Goal: Information Seeking & Learning: Check status

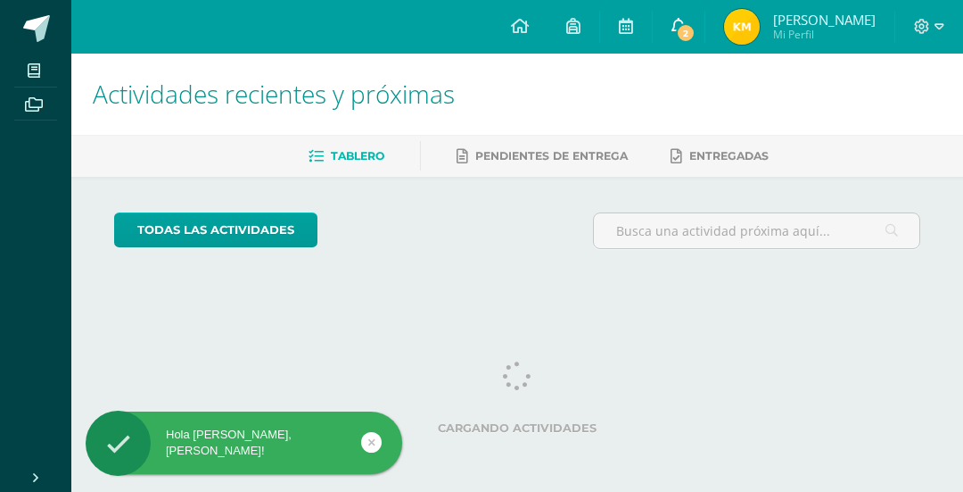
click at [686, 19] on icon at bounding box center [679, 26] width 14 height 16
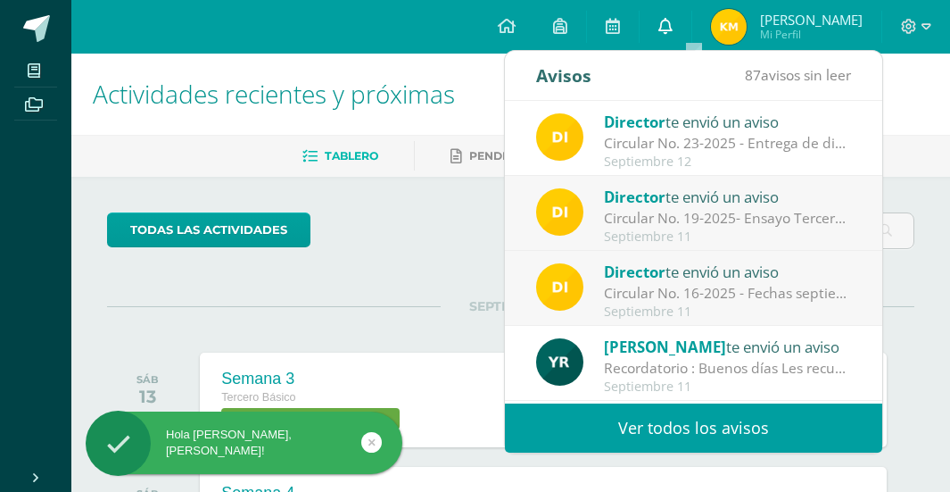
click at [691, 19] on link "0" at bounding box center [666, 27] width 52 height 54
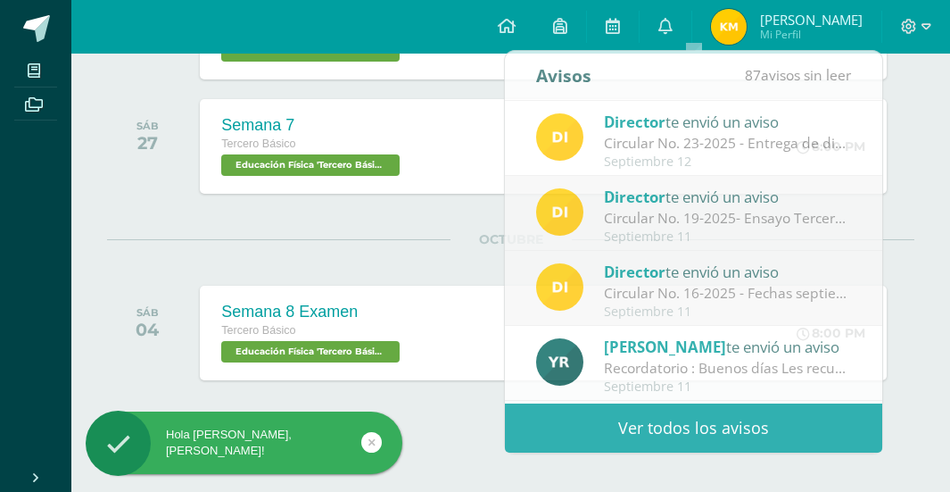
click at [421, 261] on div "OCTUBRE SÁB 04 Semana 8 Examen Tercero Básico Educación Física 'Tercero Básico …" at bounding box center [510, 311] width 807 height 144
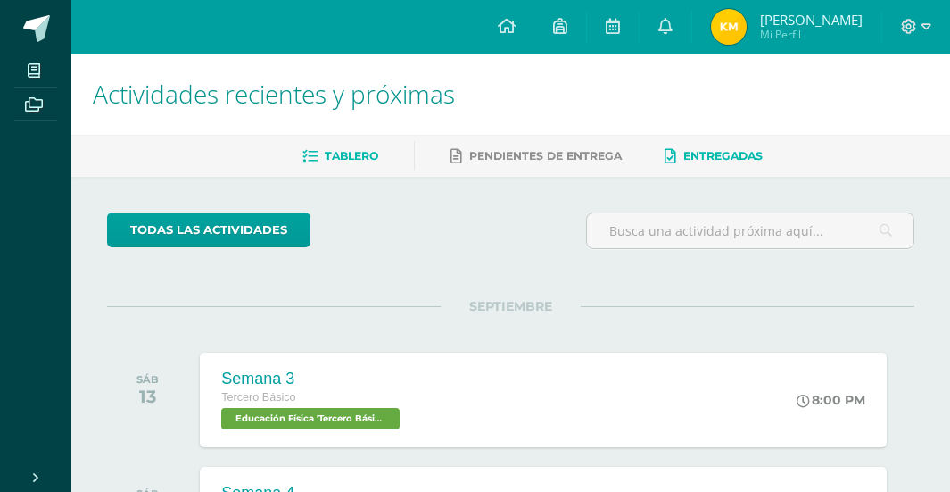
click at [728, 155] on span "Entregadas" at bounding box center [722, 155] width 79 height 13
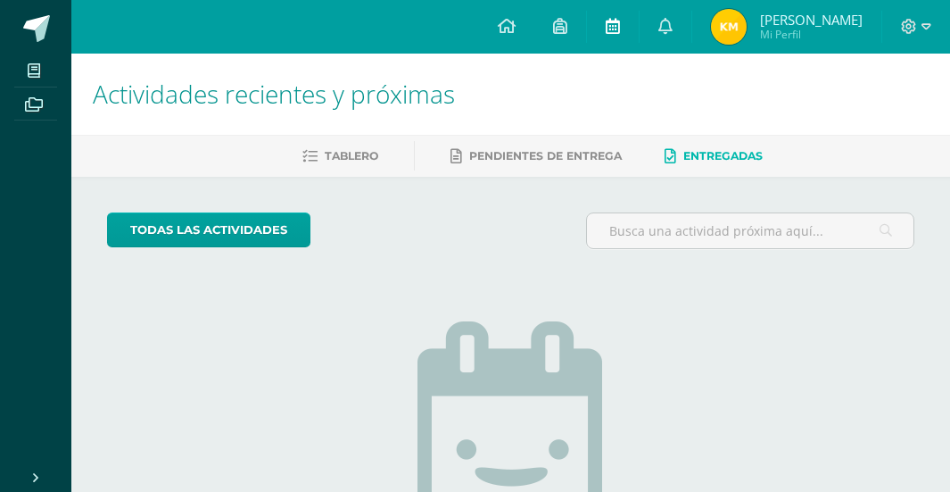
click at [633, 31] on link at bounding box center [613, 27] width 52 height 54
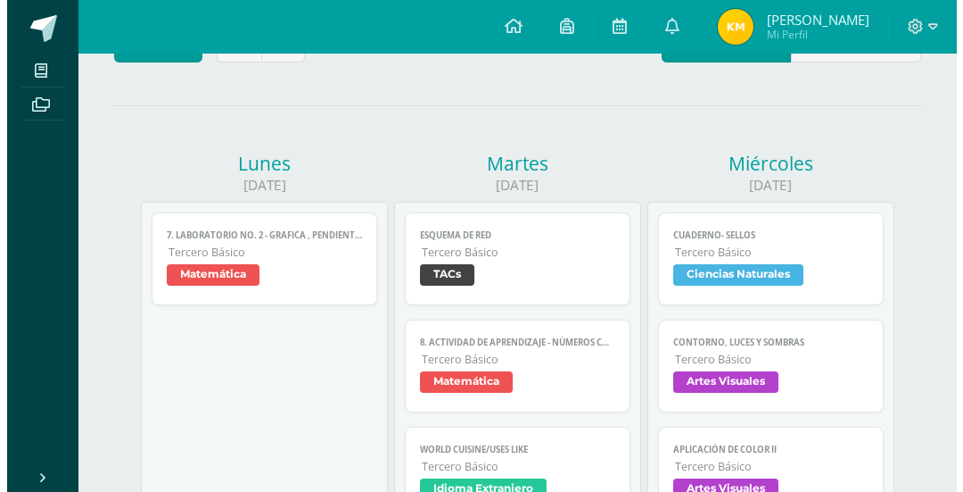
scroll to position [357, 0]
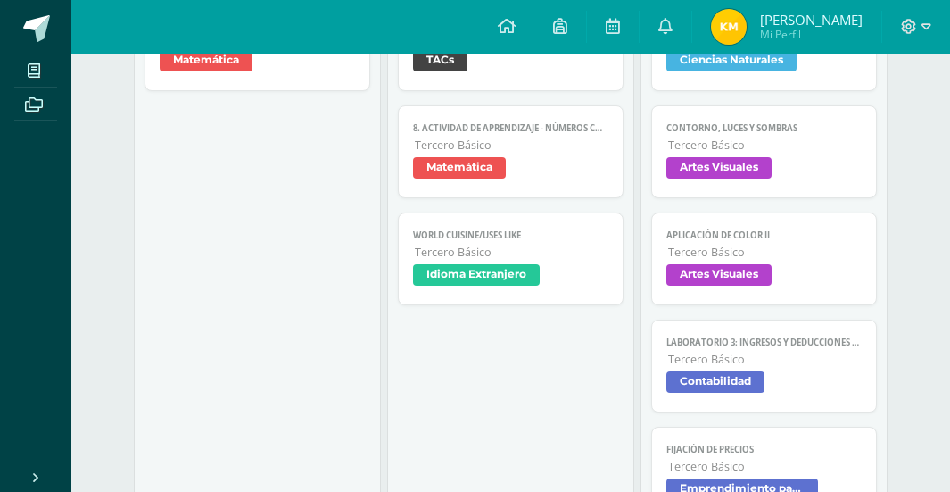
click at [494, 87] on link "Esquema de red Tercero Básico TACs" at bounding box center [511, 44] width 226 height 93
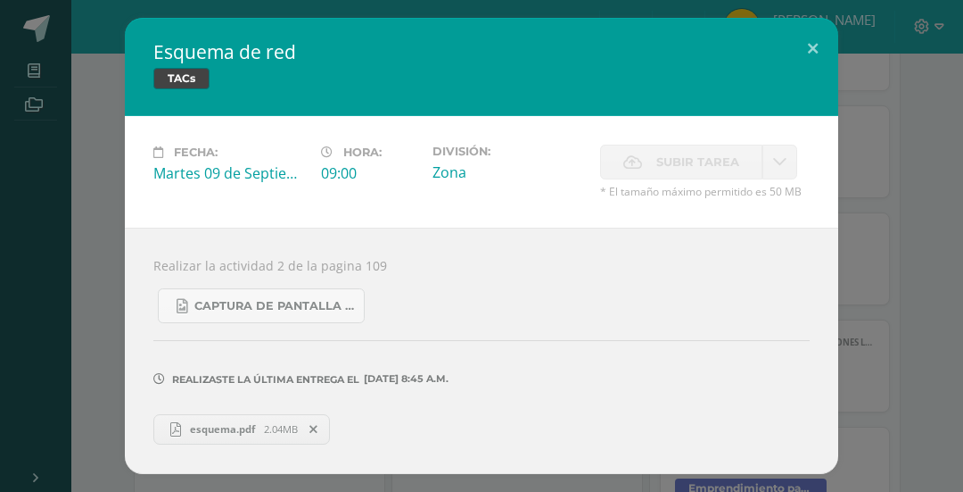
click at [315, 425] on icon at bounding box center [314, 429] width 8 height 12
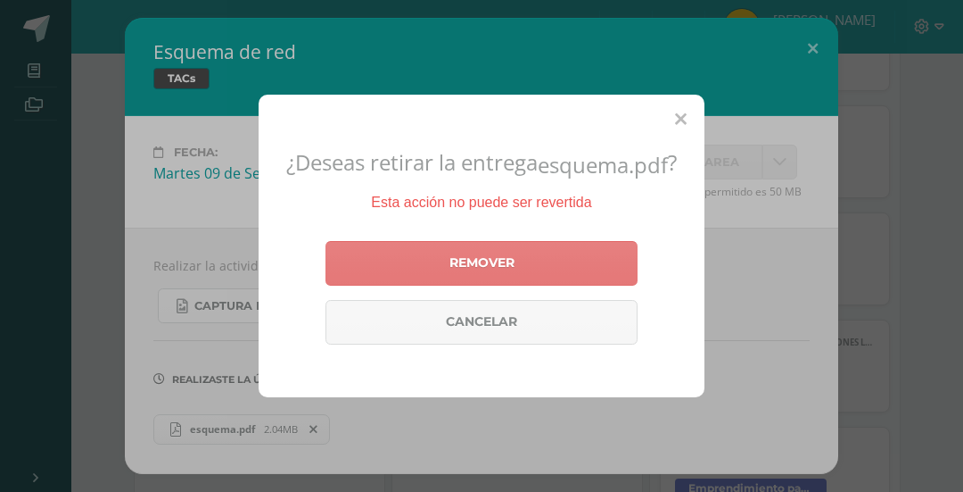
click at [515, 269] on link "Remover" at bounding box center [482, 263] width 312 height 45
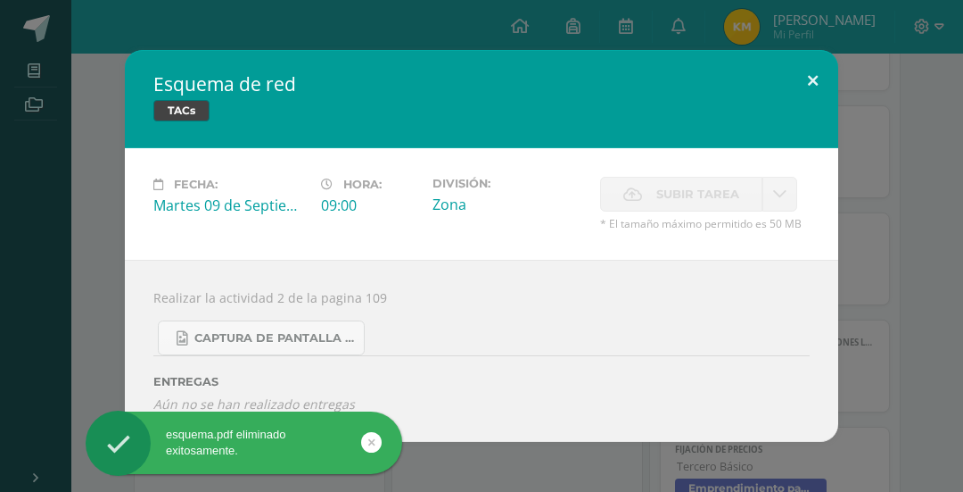
click at [816, 79] on button at bounding box center [813, 80] width 51 height 61
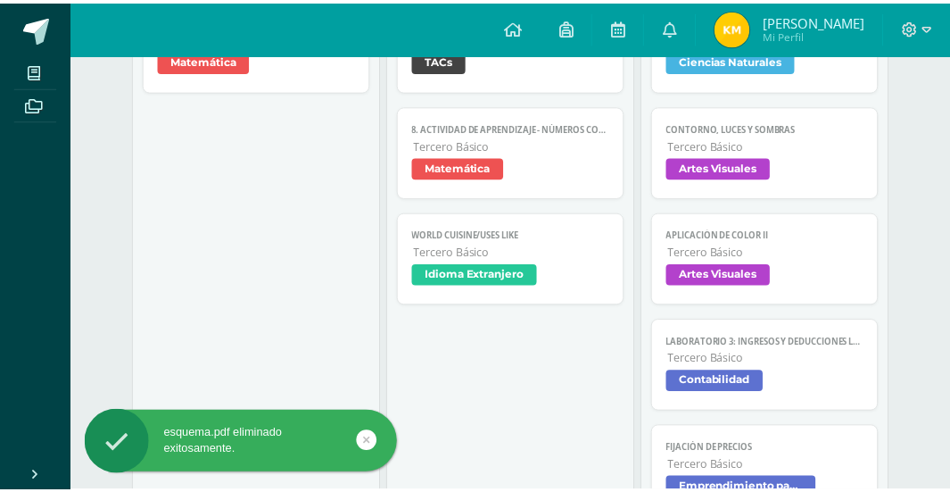
scroll to position [356, 0]
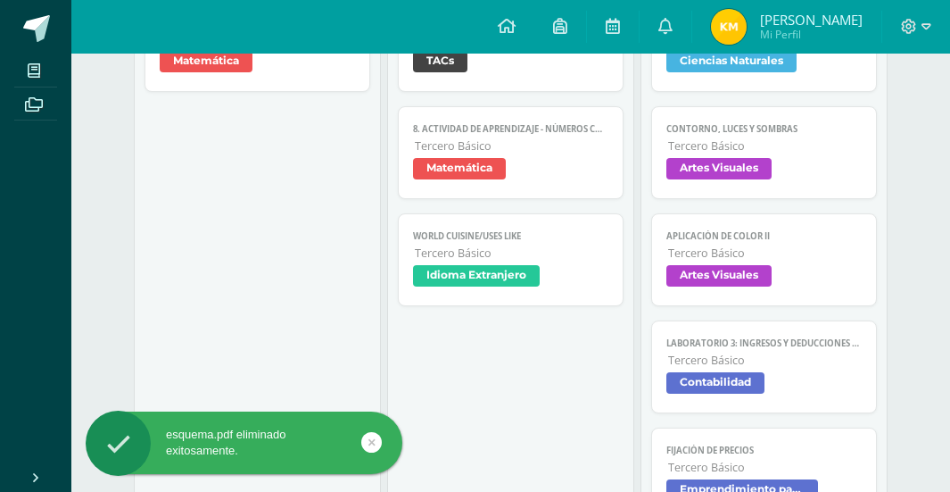
click at [731, 285] on span "Artes Visuales" at bounding box center [718, 275] width 105 height 21
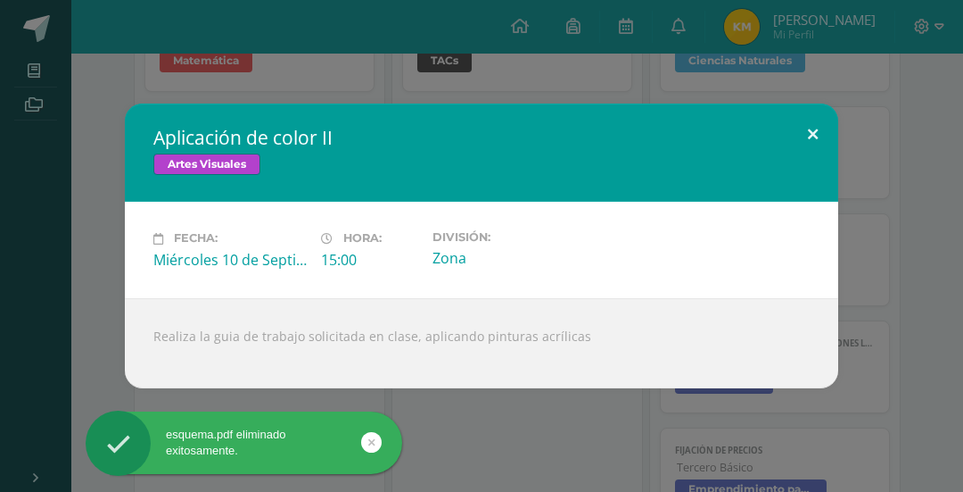
click at [820, 136] on button at bounding box center [813, 133] width 51 height 61
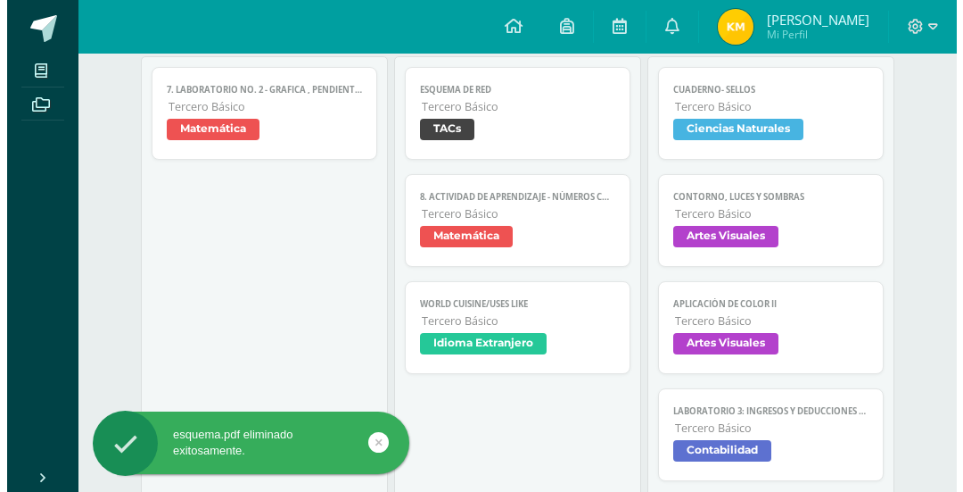
scroll to position [267, 0]
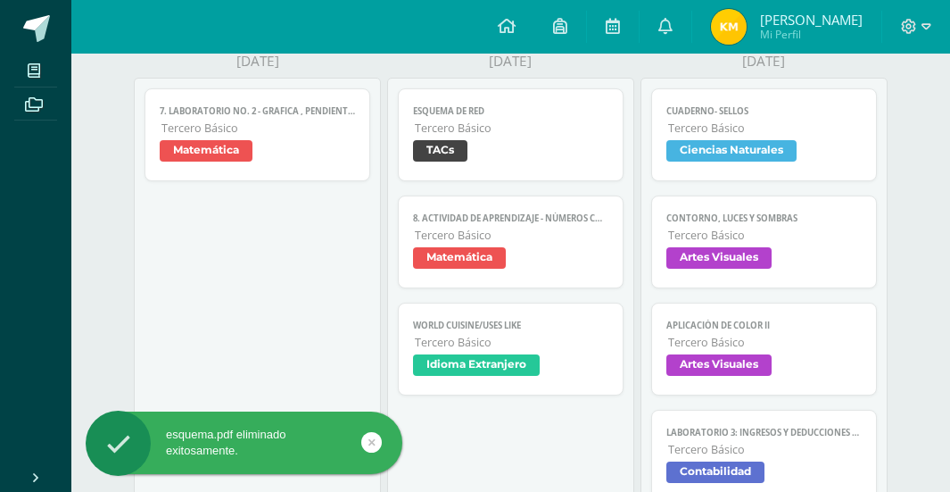
click at [774, 153] on span "Ciencias Naturales" at bounding box center [731, 150] width 130 height 21
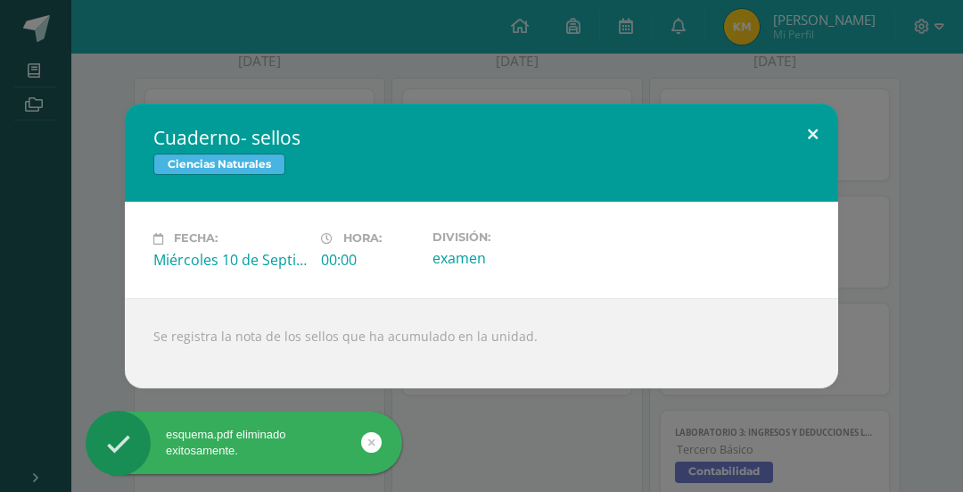
click at [812, 132] on button at bounding box center [813, 133] width 51 height 61
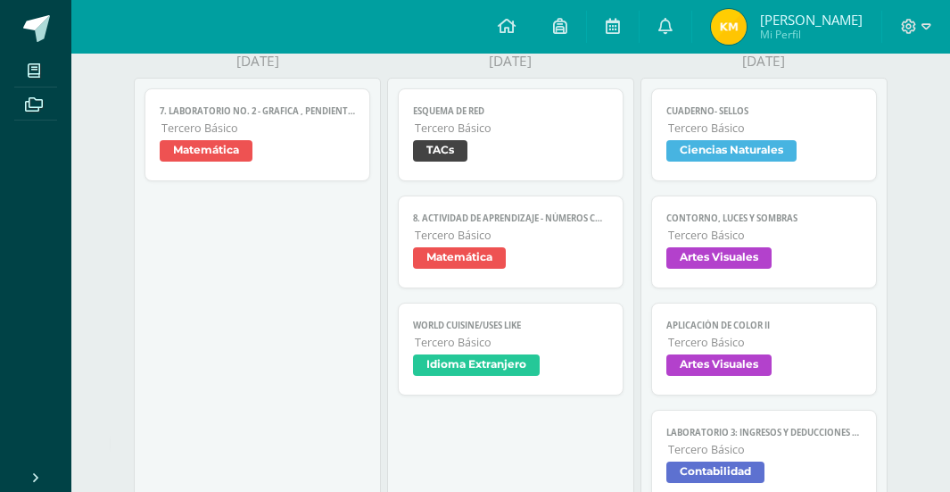
click at [509, 366] on span "Idioma Extranjero" at bounding box center [476, 364] width 127 height 21
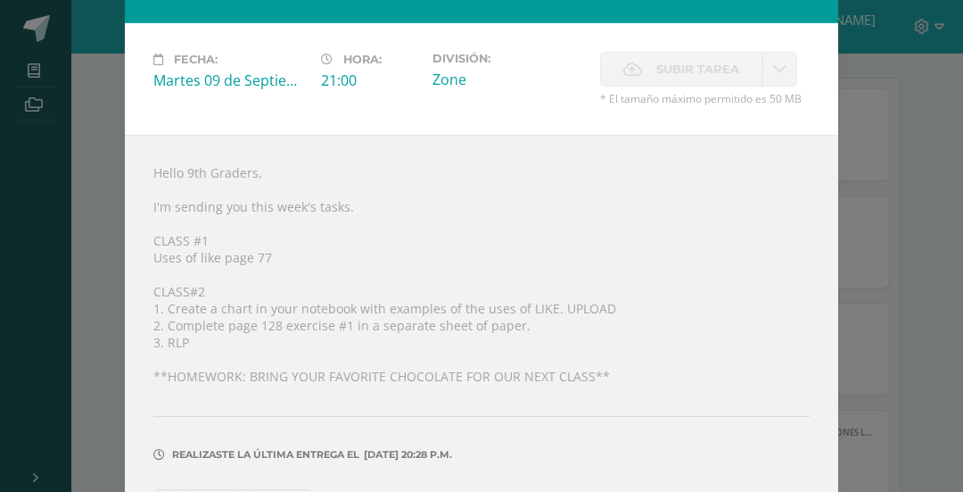
scroll to position [132, 0]
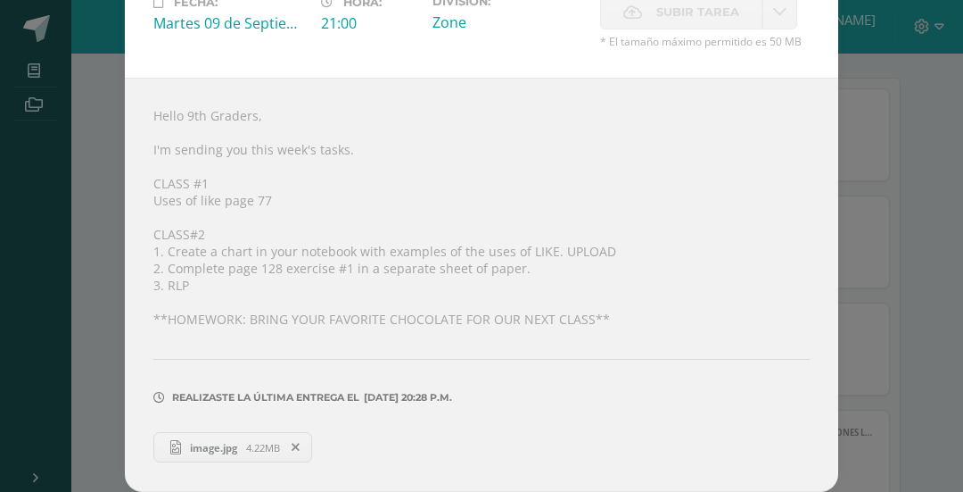
click at [223, 439] on link "image.jpg 4.22MB" at bounding box center [232, 447] width 159 height 30
click at [297, 447] on span at bounding box center [296, 447] width 30 height 20
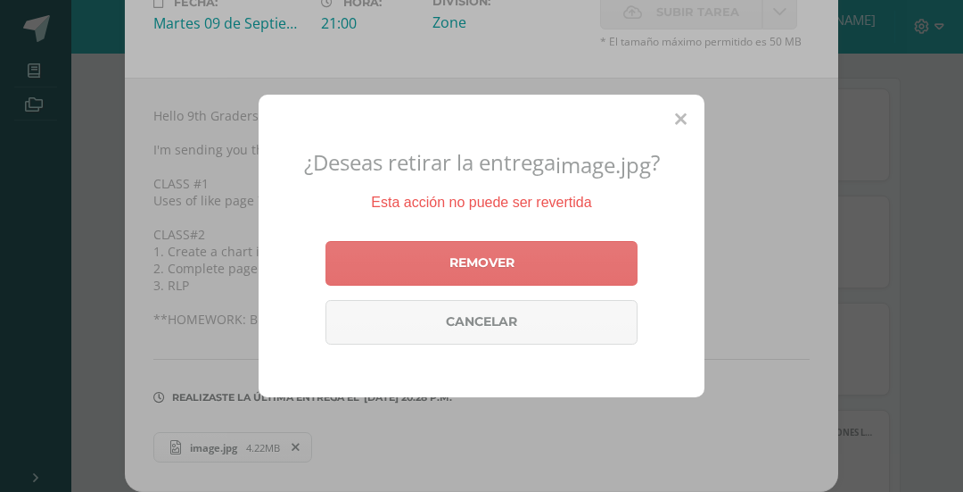
click at [504, 263] on link "Remover" at bounding box center [482, 263] width 312 height 45
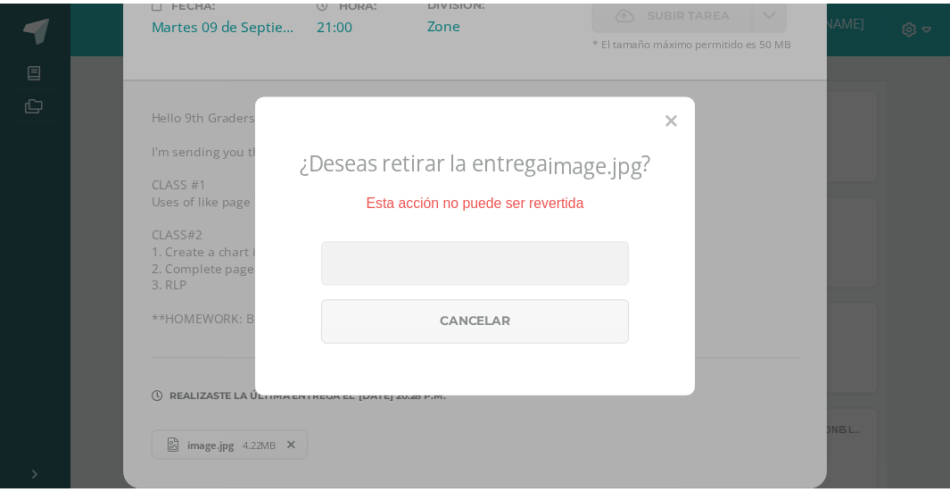
scroll to position [68, 0]
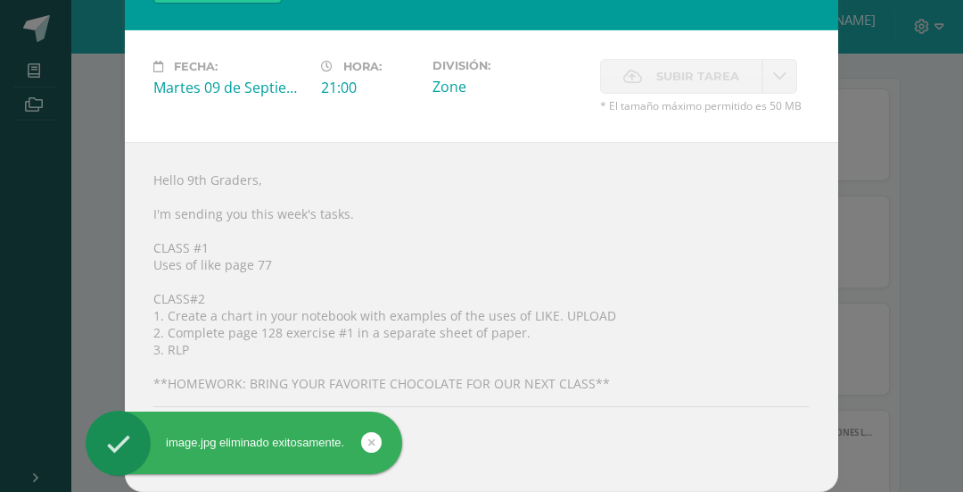
click at [921, 217] on div "World Cuisine/Uses LIKE Idioma Extranjero Fecha: Martes 09 de Septiembre Hora: …" at bounding box center [481, 211] width 949 height 559
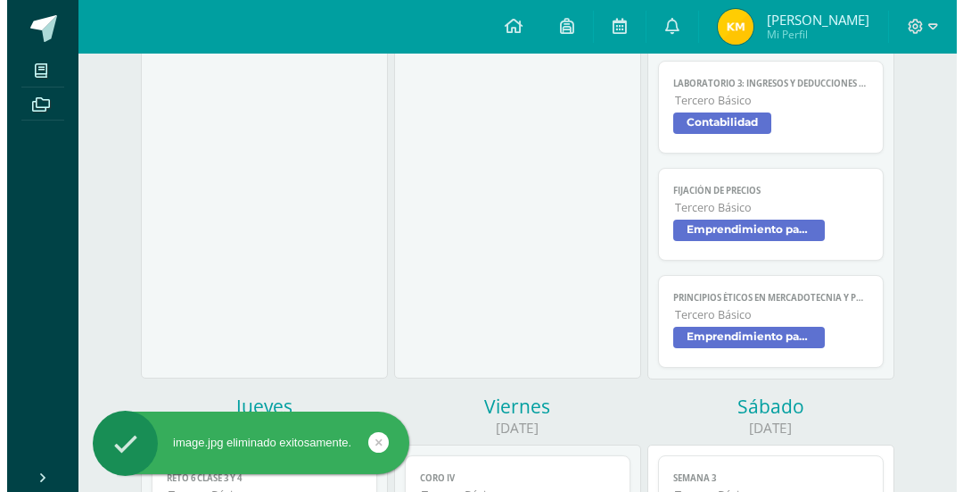
scroll to position [624, 0]
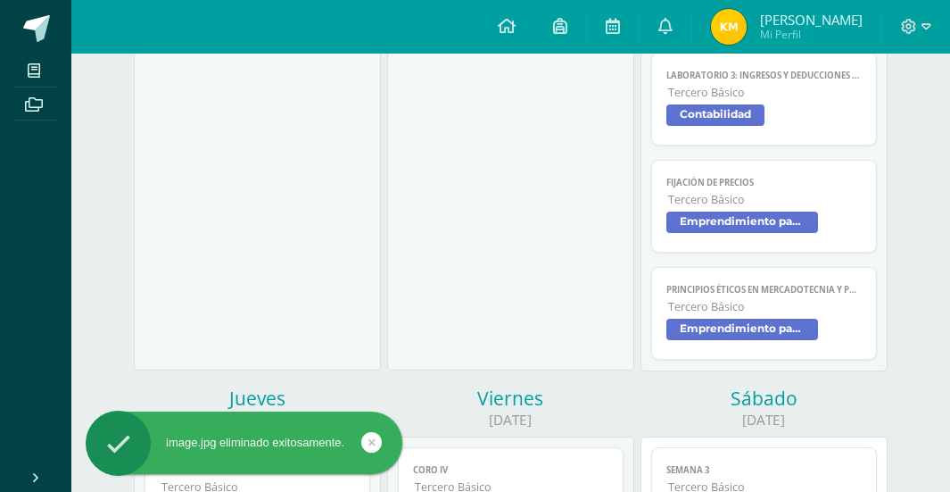
click at [763, 213] on span "Emprendimiento para la Productividad" at bounding box center [742, 221] width 152 height 21
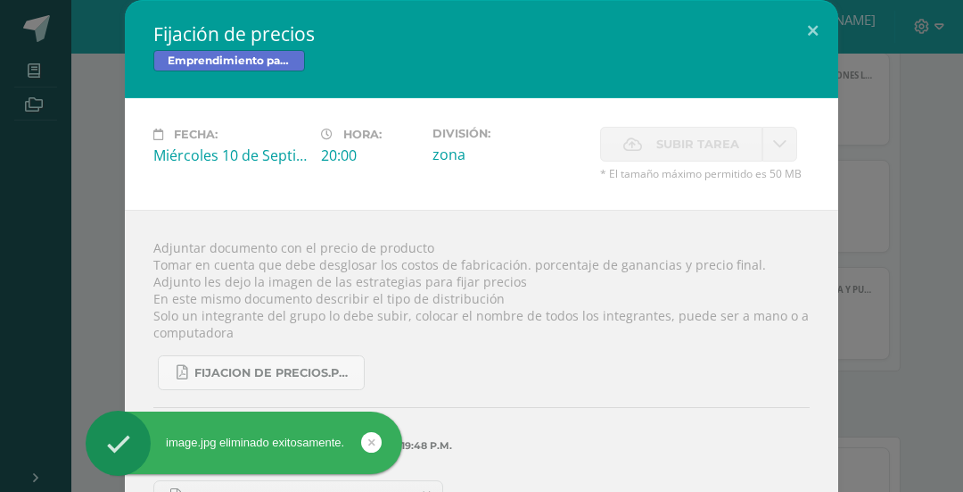
scroll to position [48, 0]
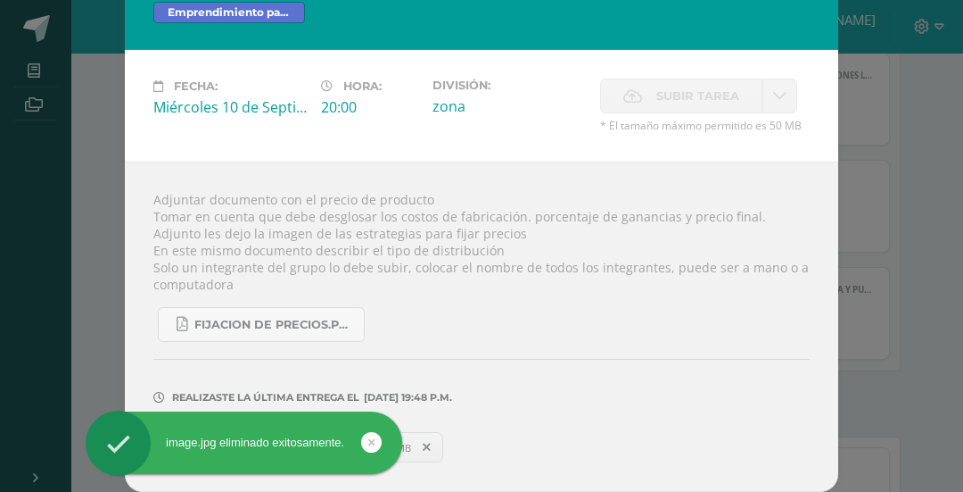
click at [417, 451] on div "image.jpg eliminado exitosamente." at bounding box center [273, 445] width 326 height 69
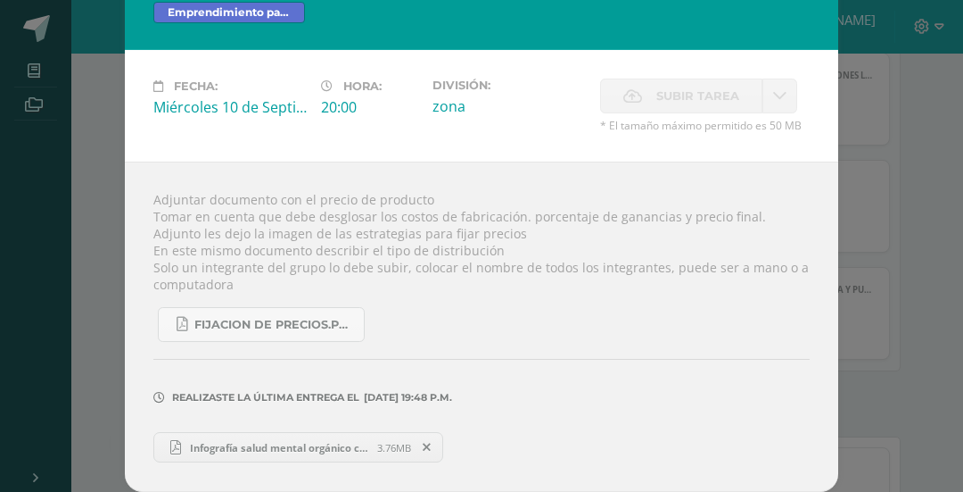
click at [423, 444] on div "image.jpg eliminado exitosamente." at bounding box center [273, 445] width 326 height 69
click at [423, 444] on icon at bounding box center [427, 447] width 8 height 12
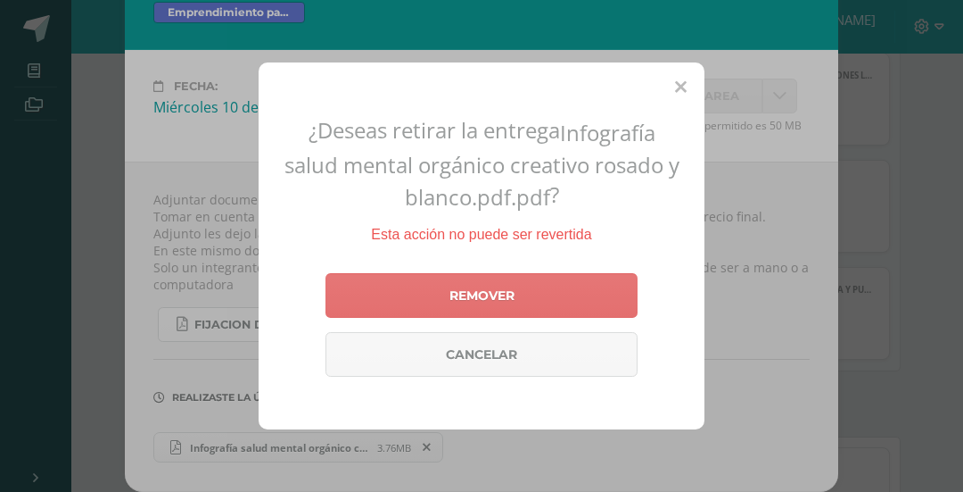
click at [530, 292] on link "Remover" at bounding box center [482, 295] width 312 height 45
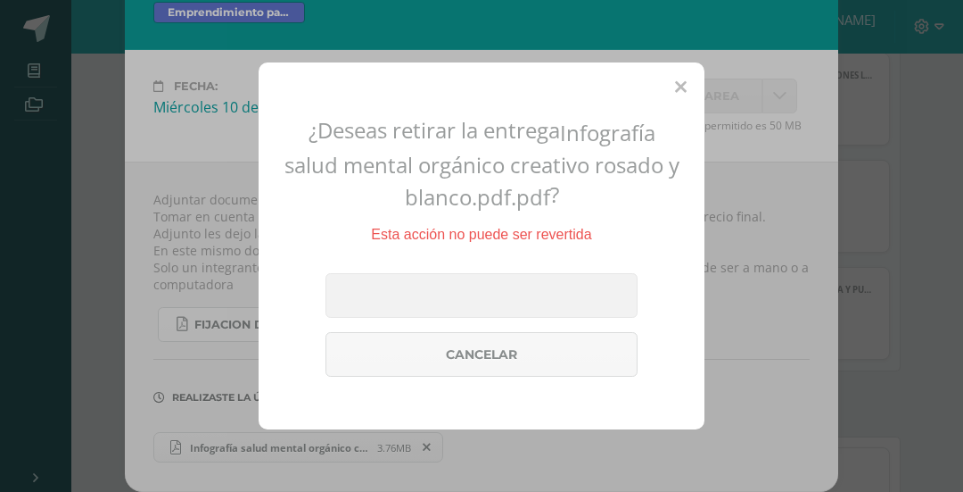
scroll to position [0, 0]
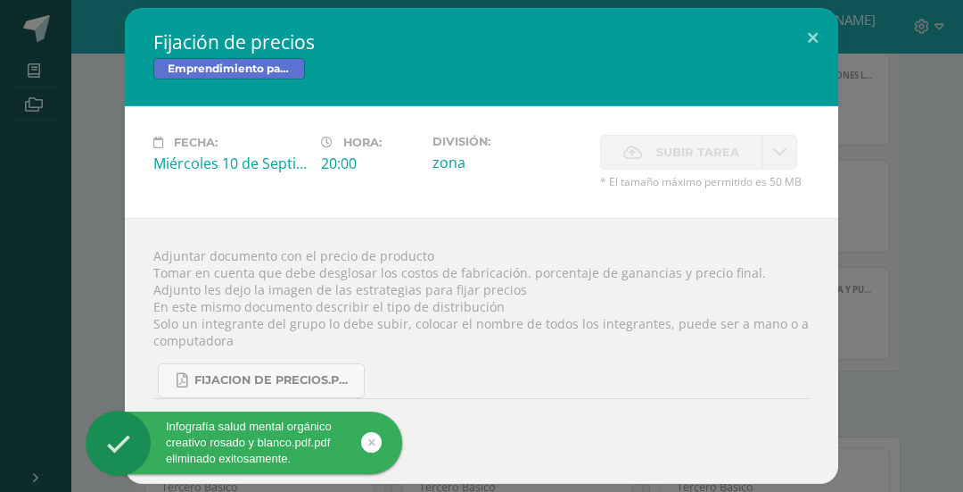
click at [949, 185] on div "Fijación de precios Emprendimiento para la Productividad Fecha: Miércoles 10 de…" at bounding box center [481, 246] width 963 height 492
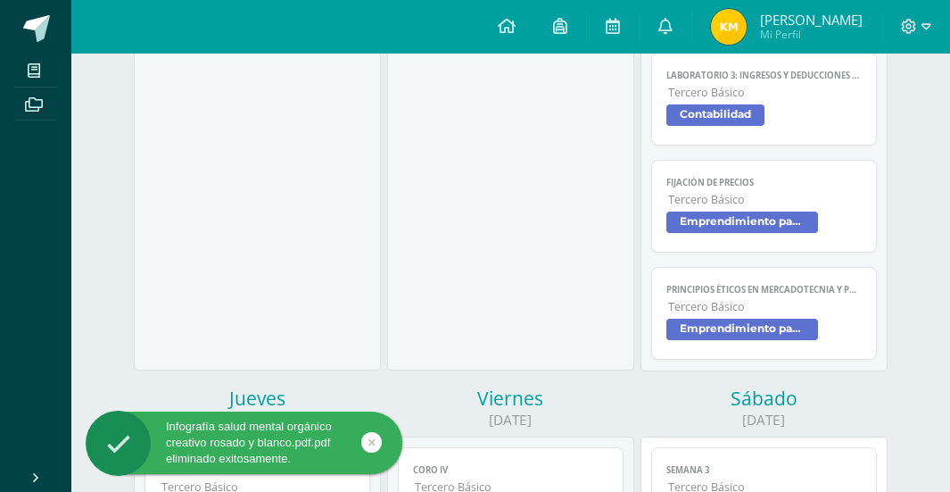
click at [806, 326] on span "Emprendimiento para la Productividad" at bounding box center [742, 328] width 152 height 21
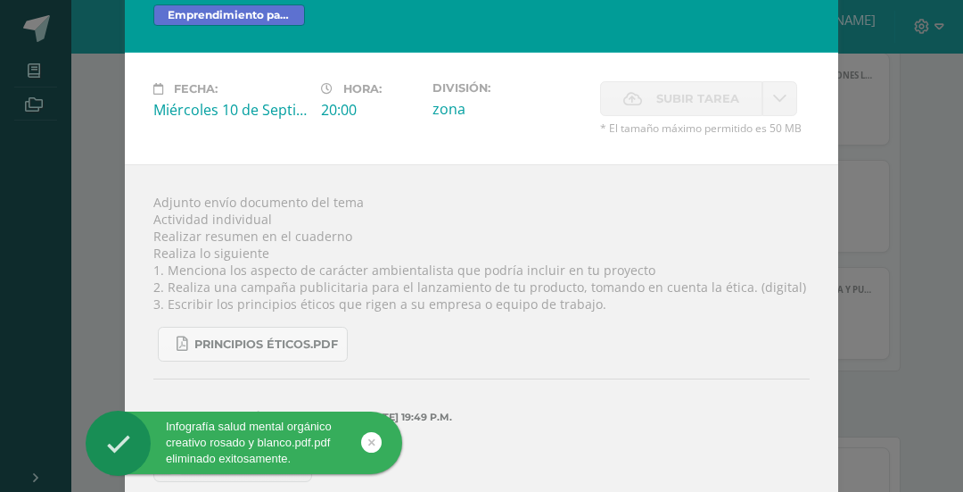
scroll to position [65, 0]
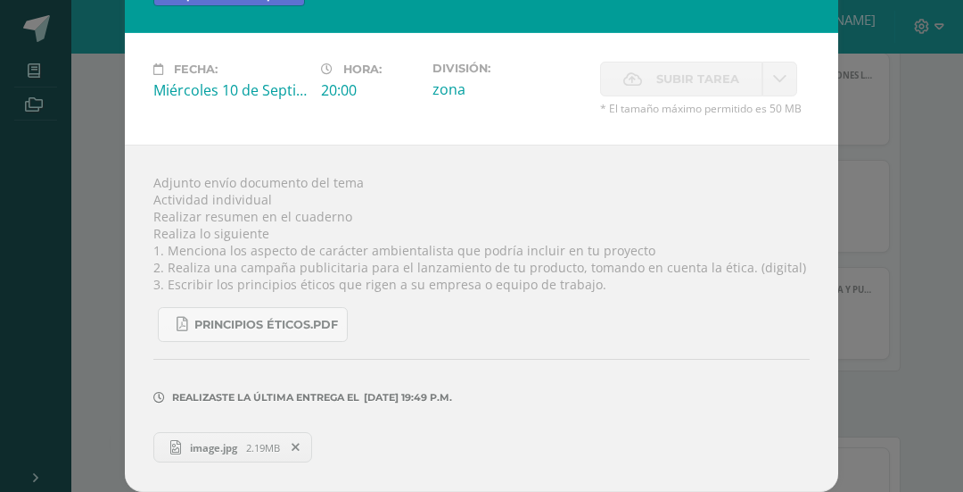
click at [293, 448] on div "Infografía salud mental orgánico creativo rosado y blanco.pdf.pdf eliminado e…" at bounding box center [273, 445] width 326 height 69
click at [295, 442] on span at bounding box center [296, 447] width 30 height 20
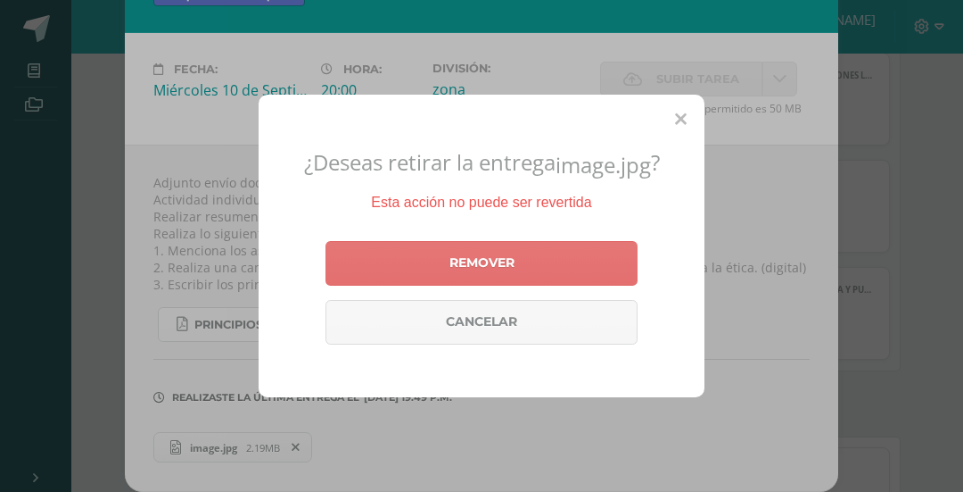
click at [490, 262] on link "Remover" at bounding box center [482, 263] width 312 height 45
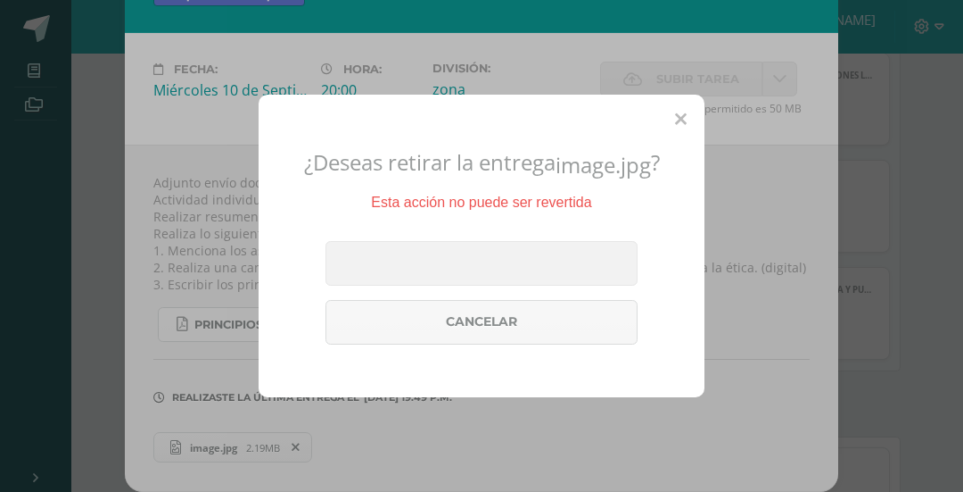
scroll to position [1, 0]
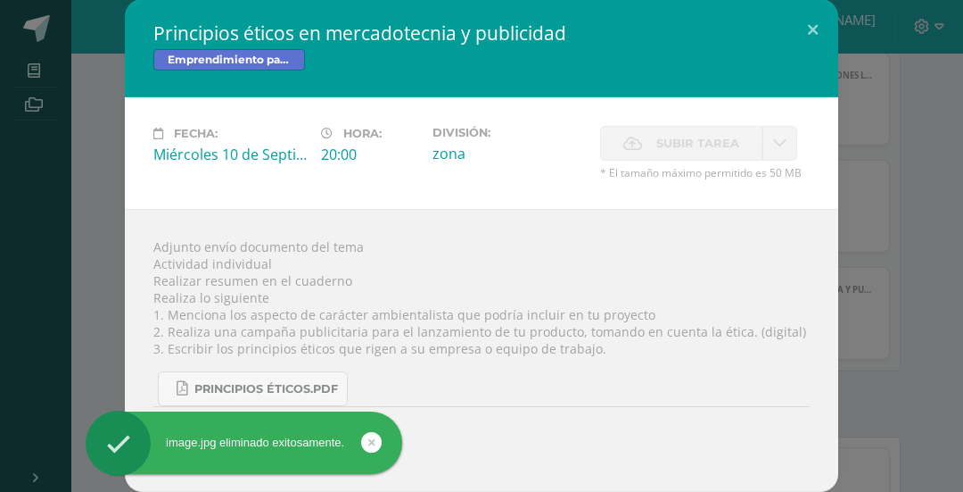
click at [916, 204] on div "Principios éticos en mercadotecnia y publicidad Emprendimiento para la Producti…" at bounding box center [481, 245] width 949 height 492
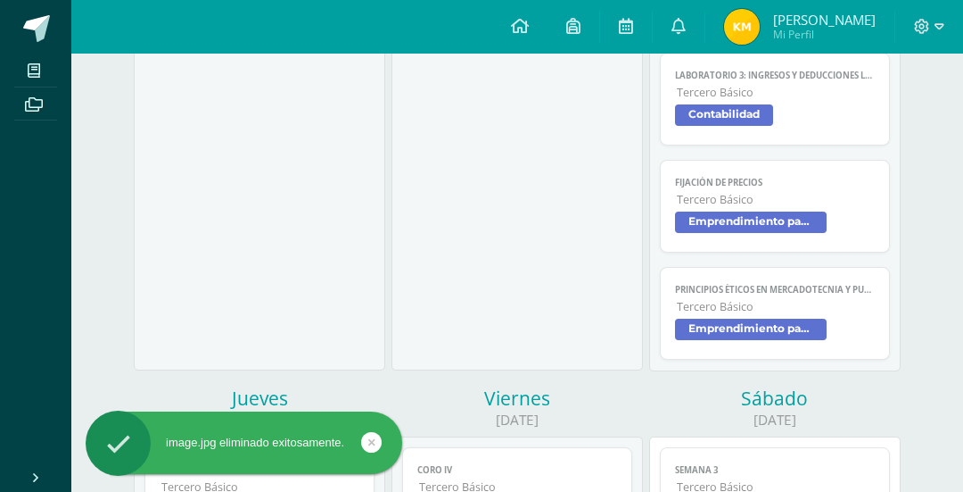
scroll to position [802, 0]
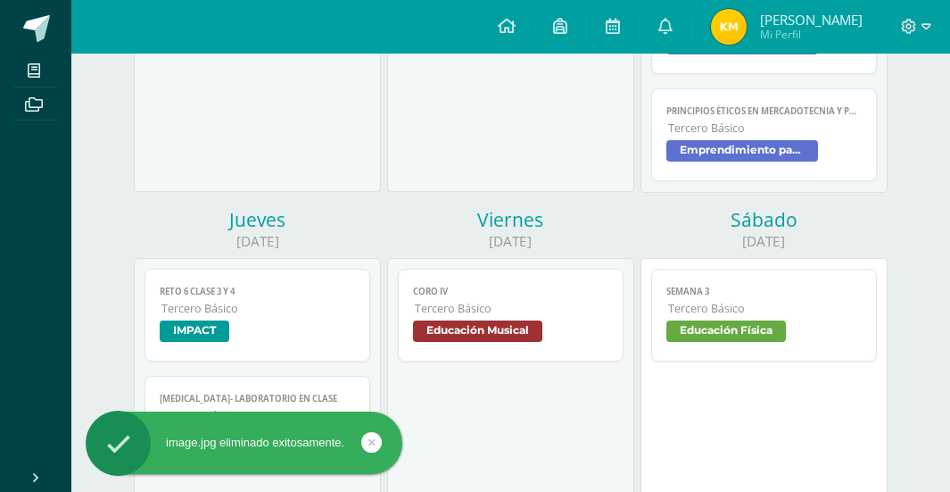
click at [487, 315] on span "Tercero Básico" at bounding box center [512, 308] width 194 height 15
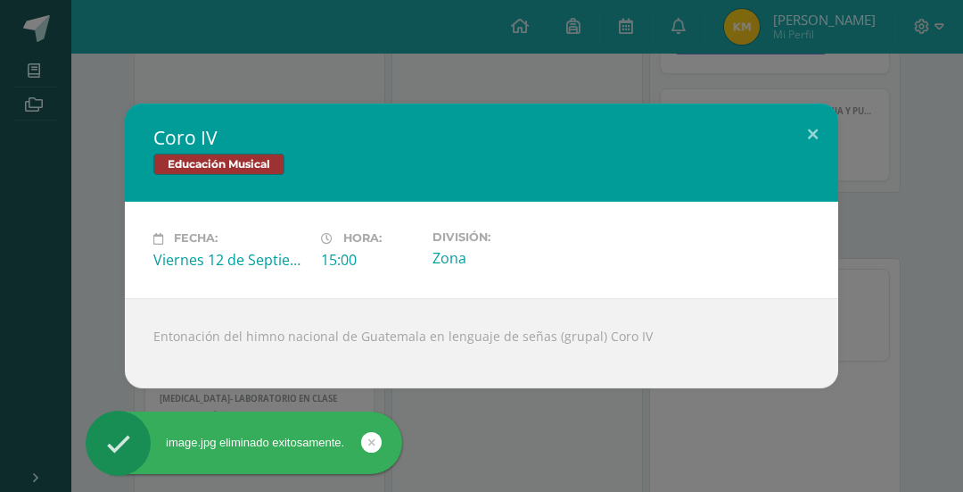
click at [888, 186] on div "Coro IV Educación Musical Fecha: Viernes 12 de Septiembre Hora: 15:00 División:…" at bounding box center [481, 245] width 949 height 284
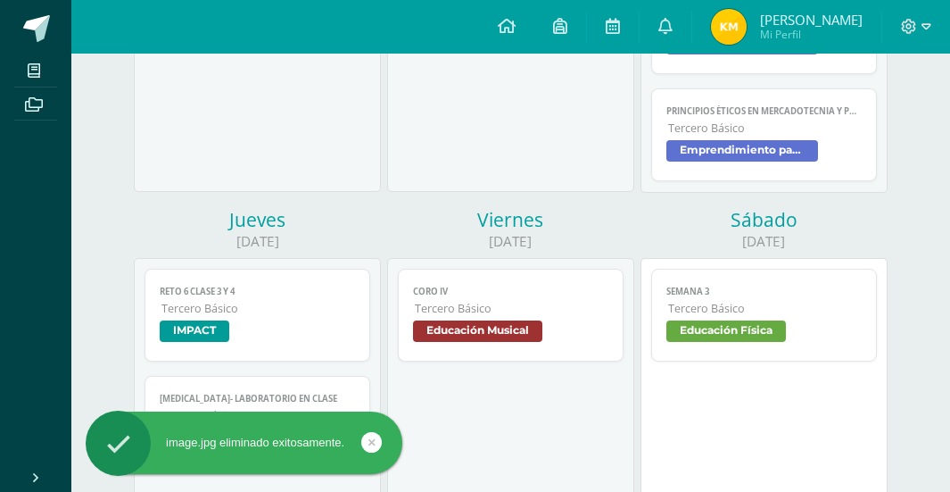
click at [223, 322] on span "IMPACT" at bounding box center [195, 330] width 70 height 21
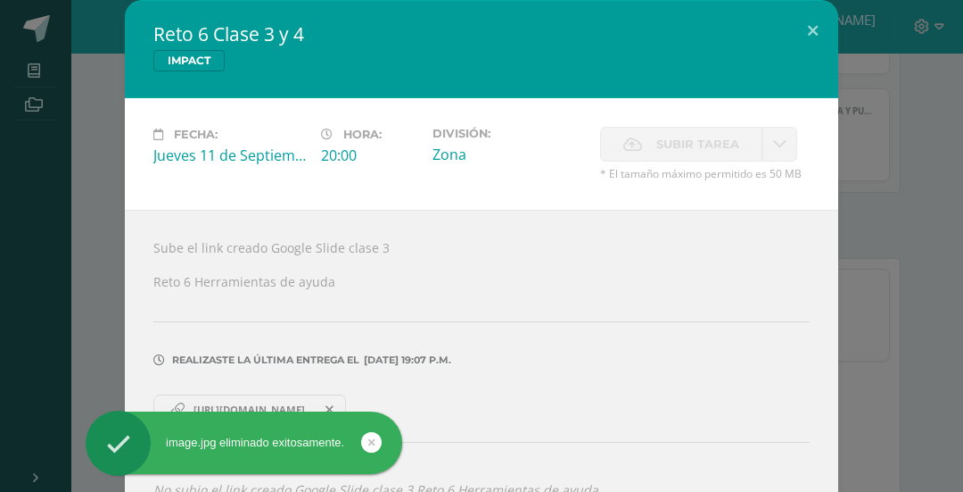
scroll to position [37, 0]
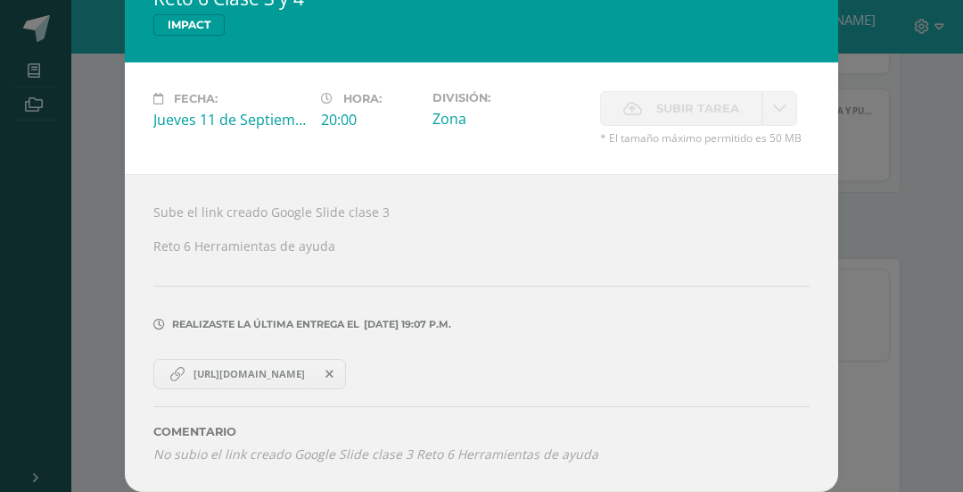
click at [334, 371] on icon at bounding box center [330, 374] width 8 height 12
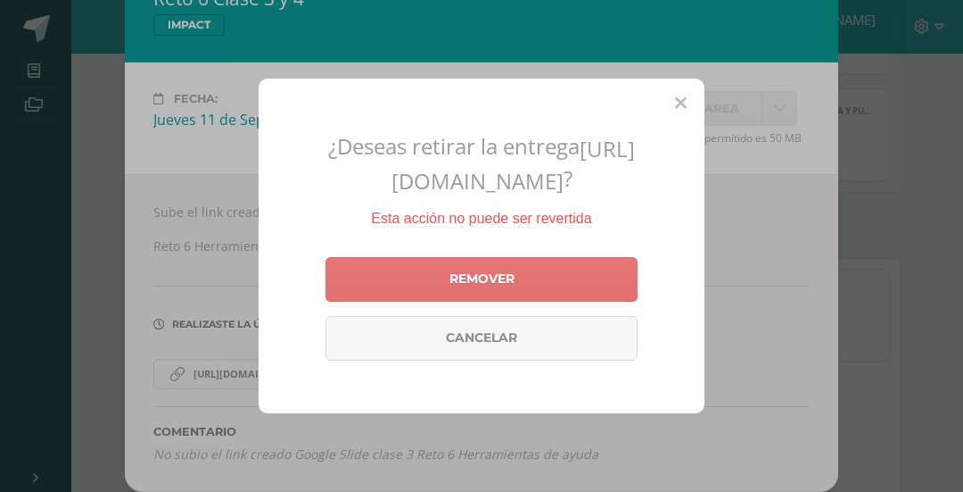
click at [522, 292] on link "Remover" at bounding box center [482, 279] width 312 height 45
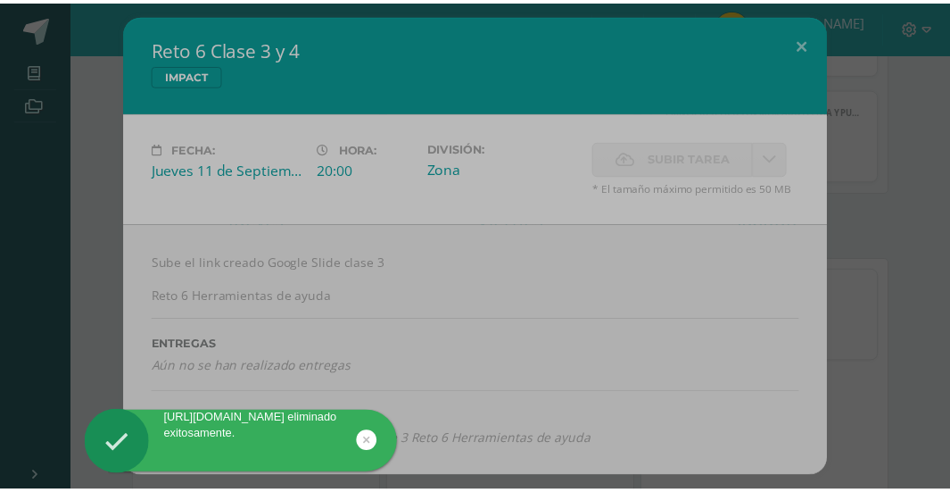
scroll to position [0, 0]
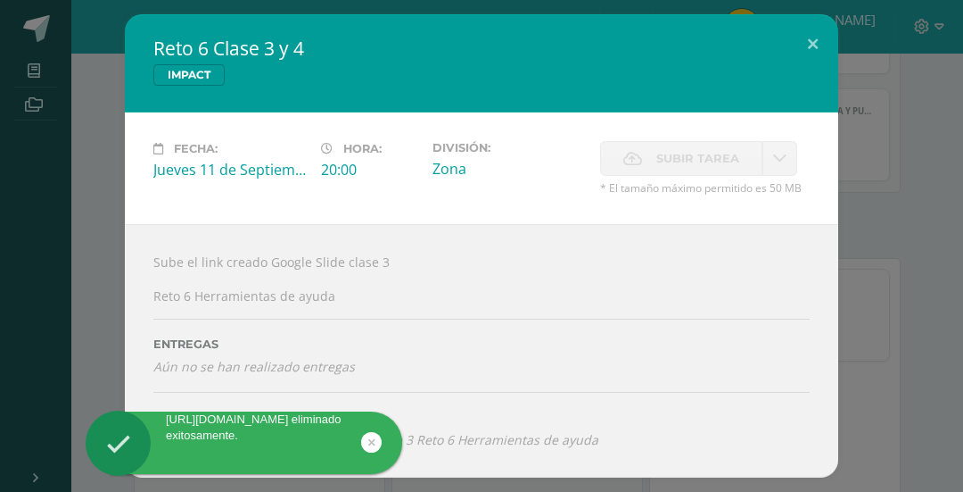
click at [916, 194] on div "Reto 6 Clase 3 y 4 IMPACT Fecha: Jueves 11 de Septiembre Hora: 20:00 División: …" at bounding box center [481, 245] width 949 height 463
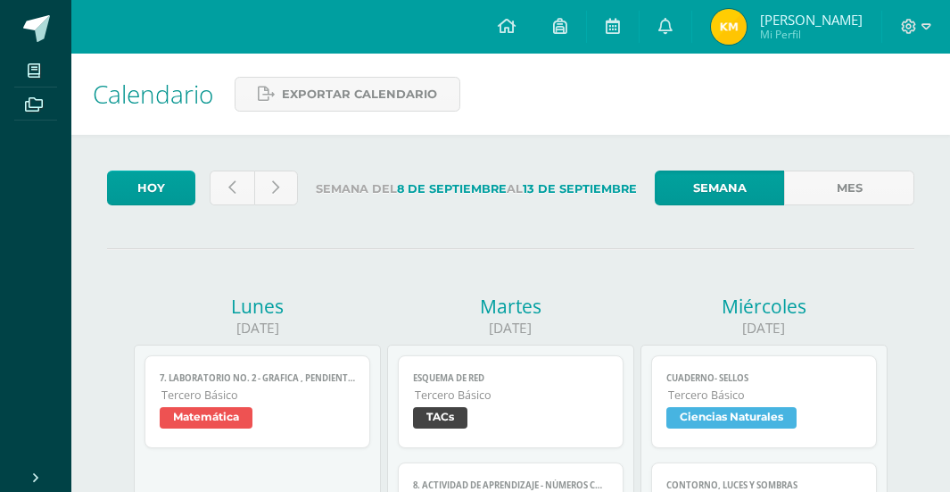
click at [308, 434] on link "7. Laboratorio No. 2 - Grafica , pendiente, y ecuación de la recta Tercero Bási…" at bounding box center [258, 401] width 226 height 93
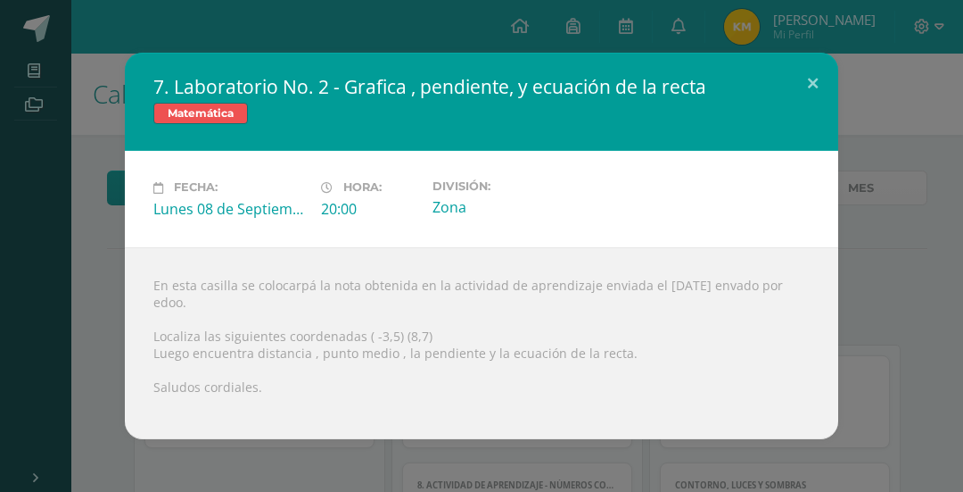
click at [308, 434] on div "En esta casilla se colocarpá la nota obtenida en la actividad de aprendizaje en…" at bounding box center [482, 343] width 714 height 192
click at [239, 469] on div "7. Laboratorio No. 2 - Grafica , pendiente, y ecuación de la recta Matemática F…" at bounding box center [481, 246] width 963 height 492
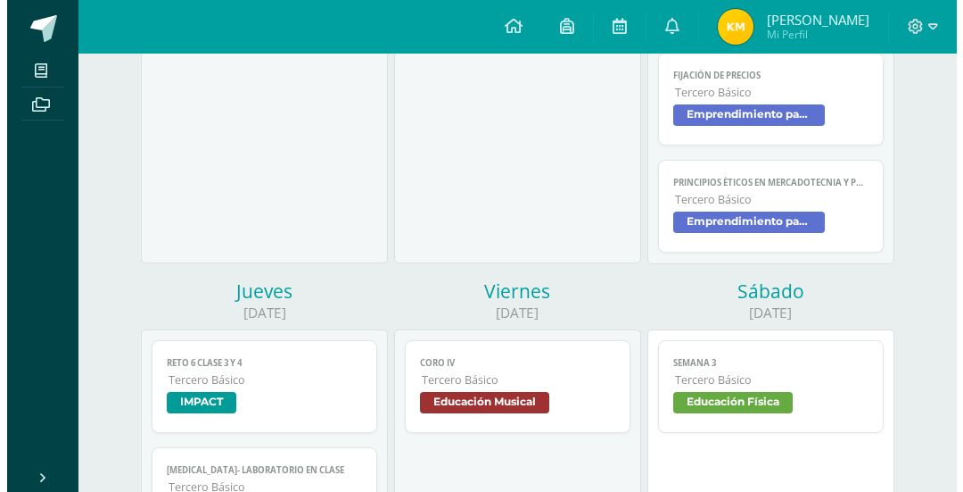
scroll to position [714, 0]
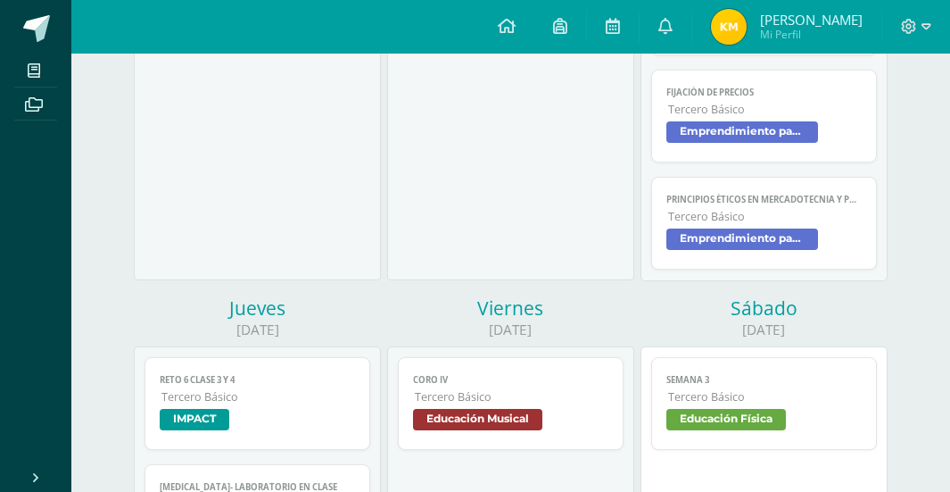
click at [731, 211] on span "Tercero Básico" at bounding box center [765, 216] width 194 height 15
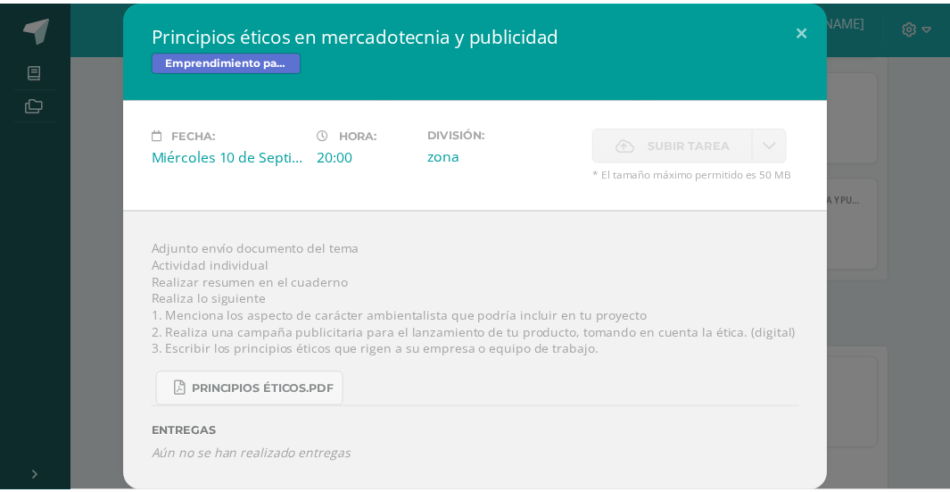
scroll to position [1, 0]
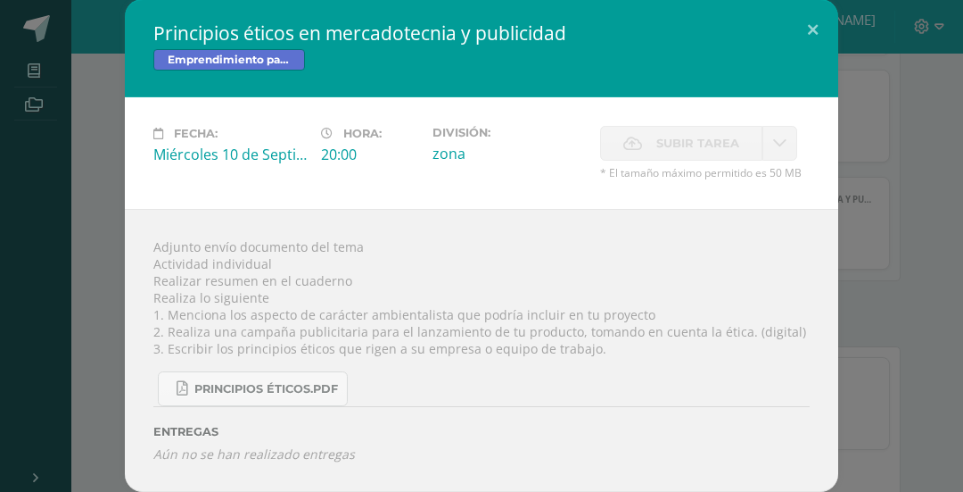
click at [880, 148] on div "Principios éticos en mercadotecnia y publicidad Emprendimiento para la Producti…" at bounding box center [481, 245] width 949 height 492
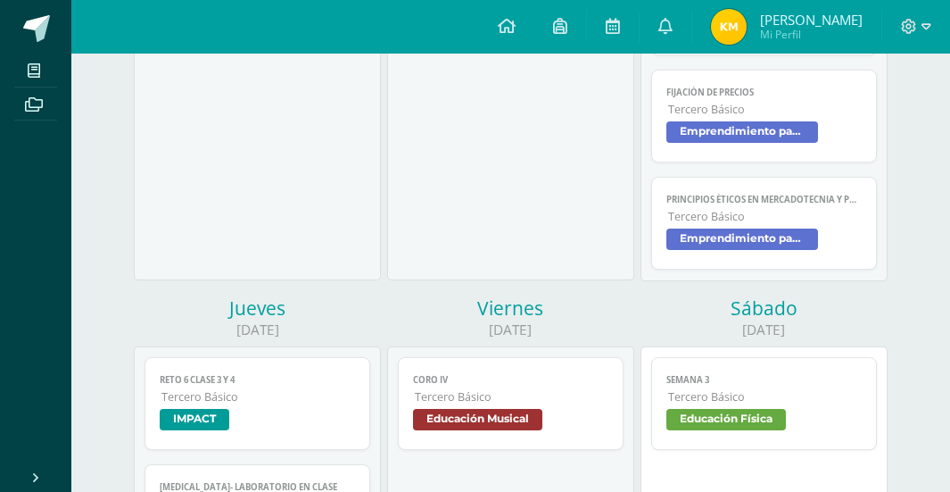
click at [721, 121] on span "Emprendimiento para la Productividad" at bounding box center [742, 131] width 152 height 21
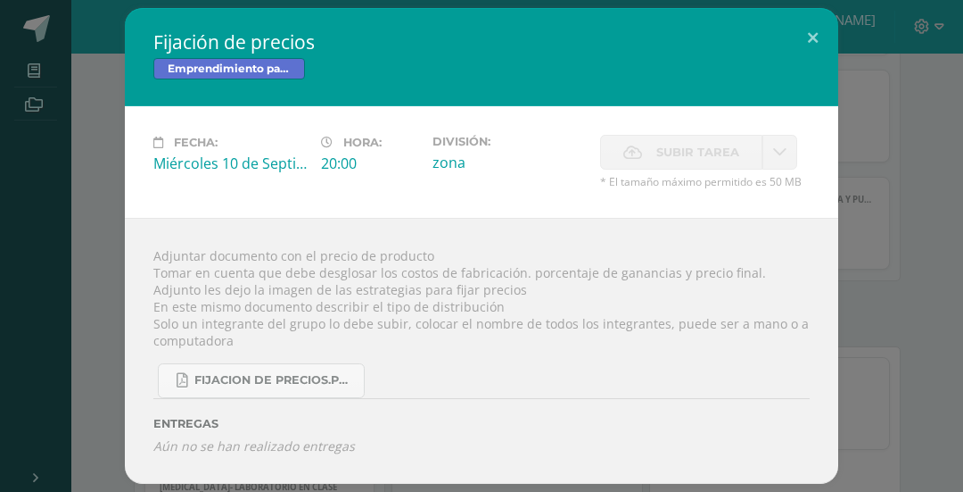
click at [882, 220] on div "Fijación de precios Emprendimiento para la Productividad Fecha: Miércoles 10 de…" at bounding box center [481, 245] width 949 height 475
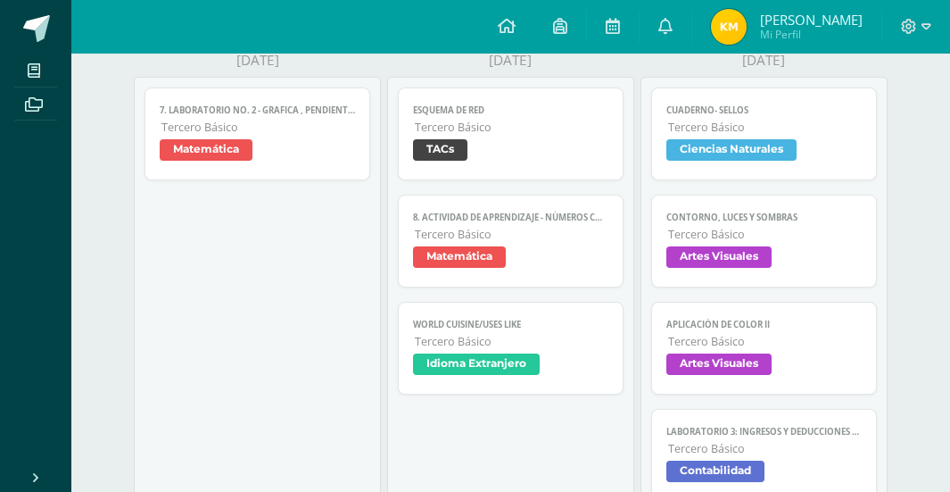
scroll to position [0, 0]
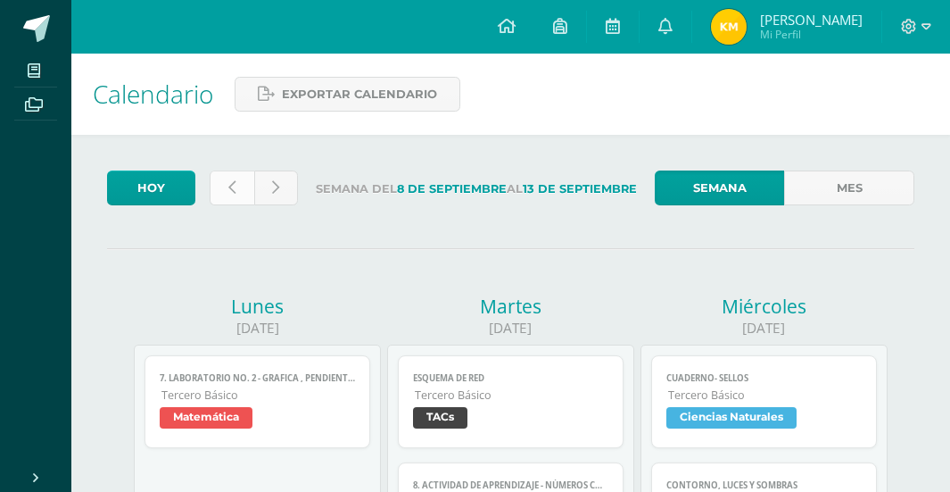
click at [231, 192] on icon at bounding box center [231, 187] width 7 height 15
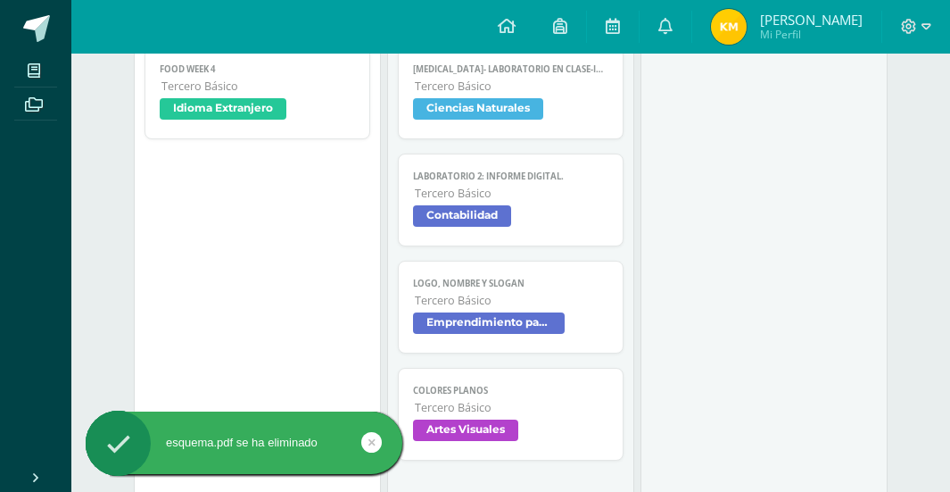
scroll to position [446, 0]
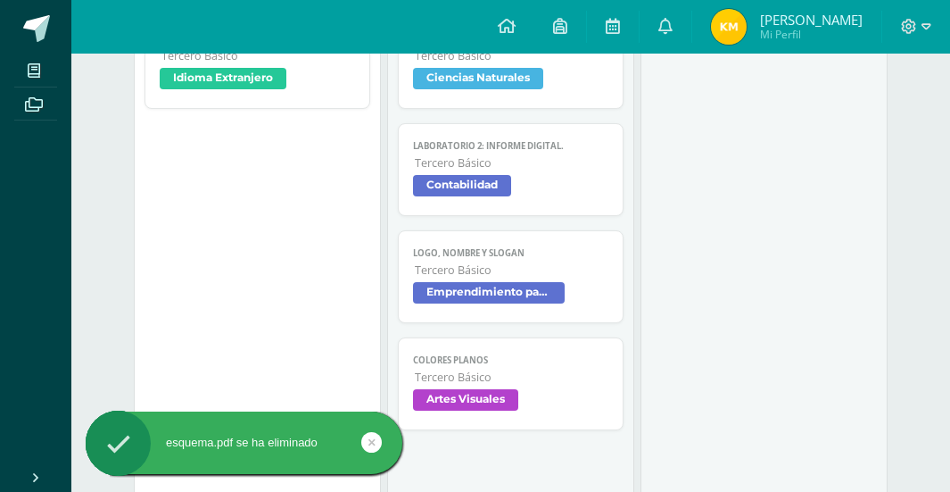
click at [510, 269] on span "Tercero Básico" at bounding box center [512, 269] width 194 height 15
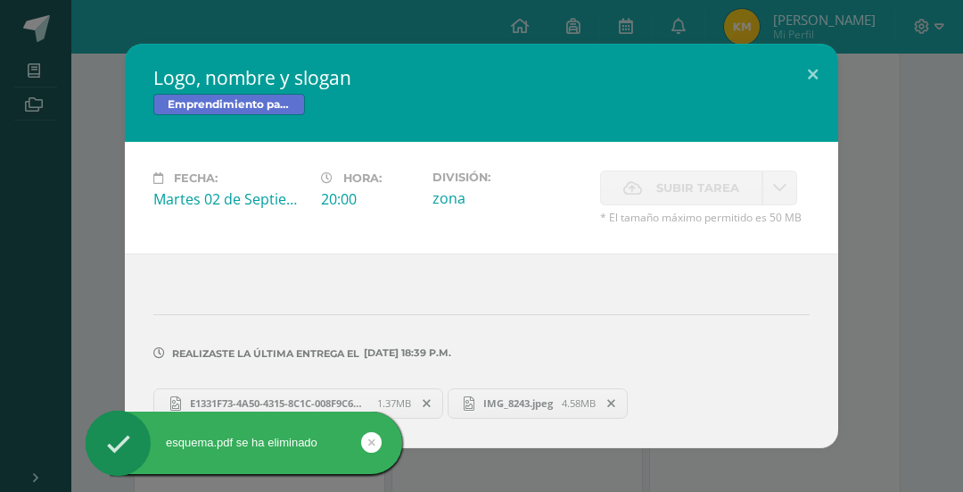
click at [949, 110] on div "Logo, nombre y slogan Emprendimiento para la Productividad Fecha: Martes 02 de …" at bounding box center [481, 245] width 949 height 403
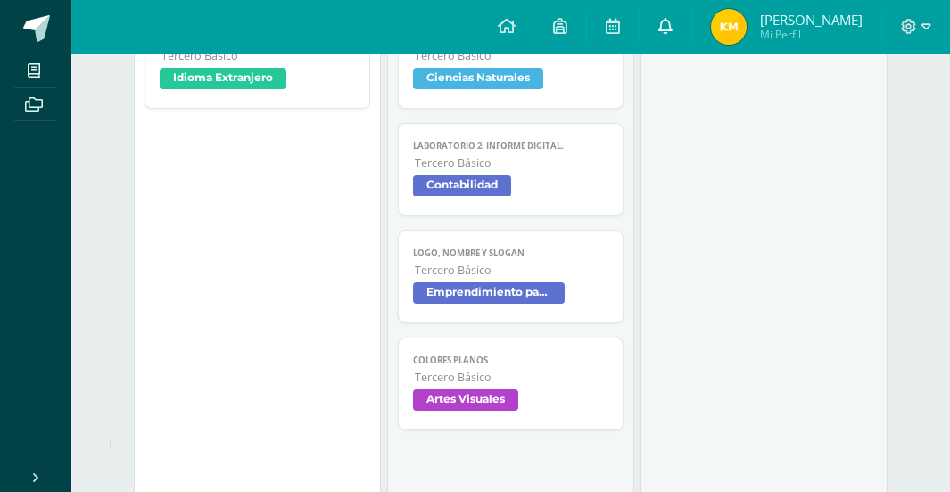
click at [684, 12] on link at bounding box center [666, 27] width 52 height 54
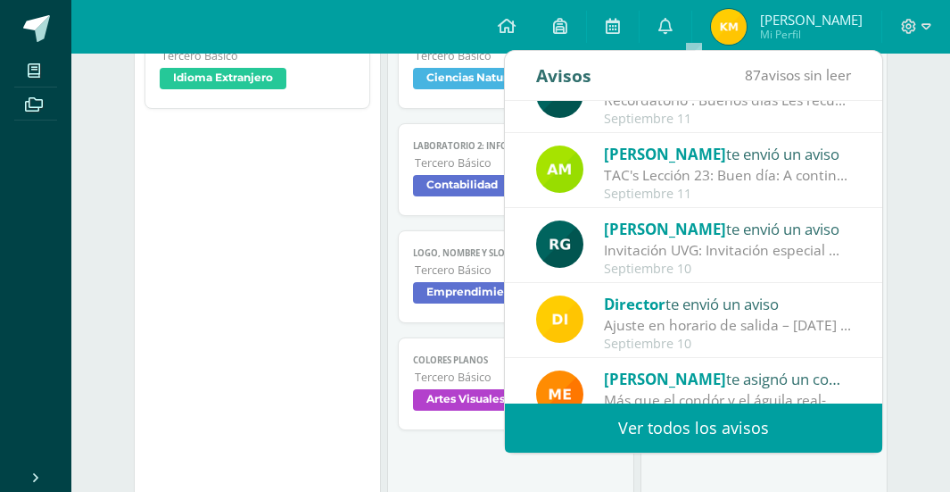
scroll to position [297, 0]
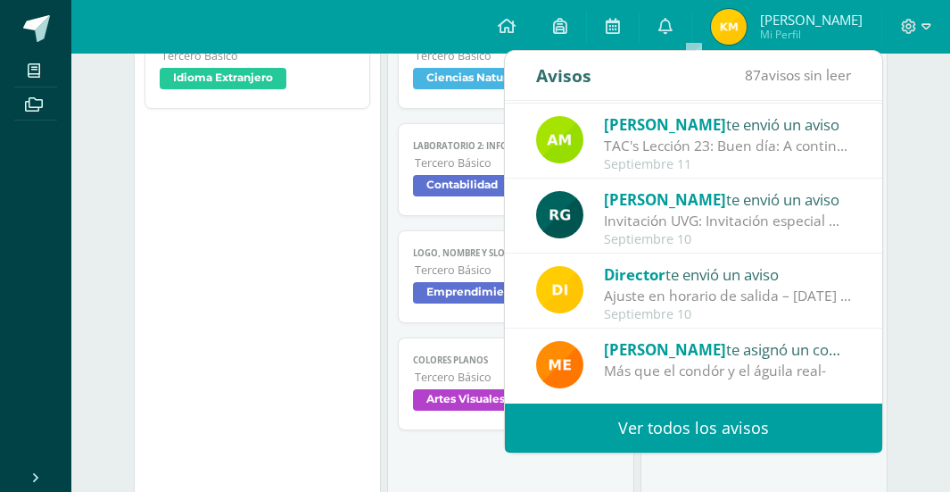
click at [709, 422] on link "Ver todos los avisos" at bounding box center [693, 427] width 377 height 49
click at [215, 199] on div "5. Actividad de aprendizaje grupal ( Sistema de coordenadas cartesianas, distan…" at bounding box center [257, 276] width 247 height 756
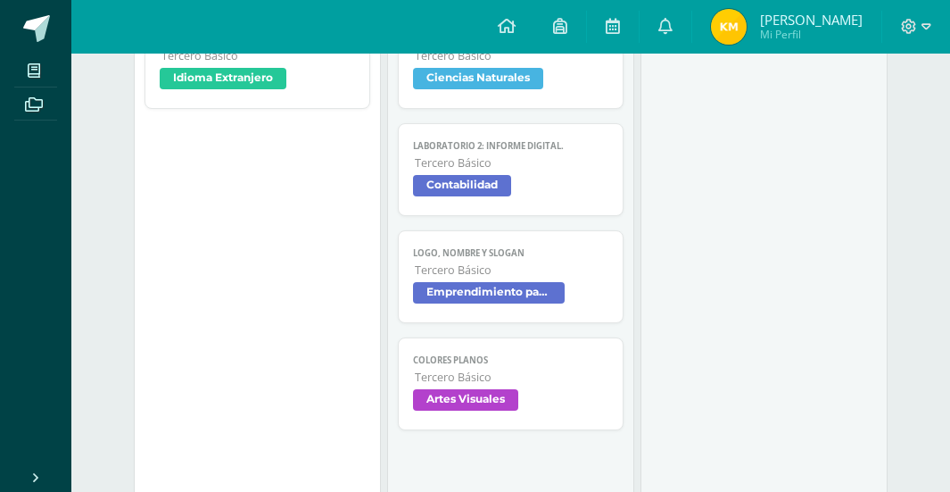
click at [458, 265] on span "Tercero Básico" at bounding box center [512, 269] width 194 height 15
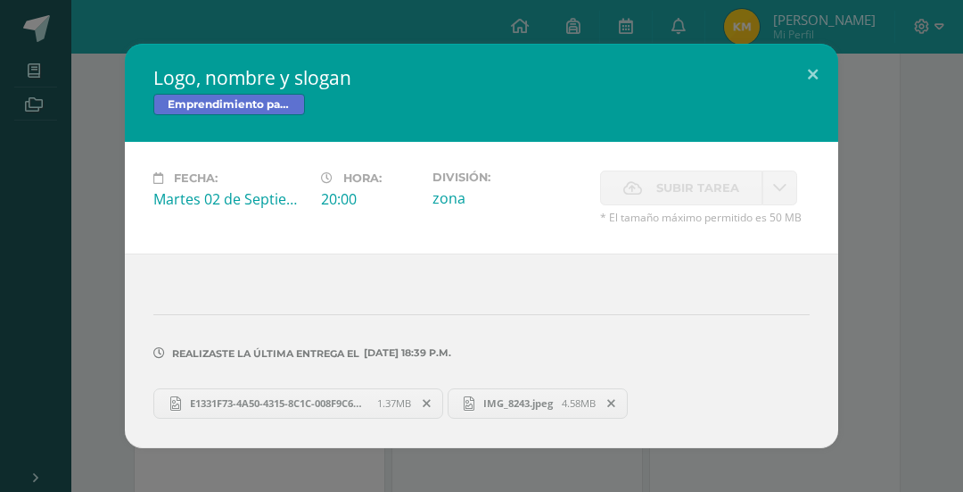
click at [429, 400] on icon at bounding box center [427, 403] width 8 height 12
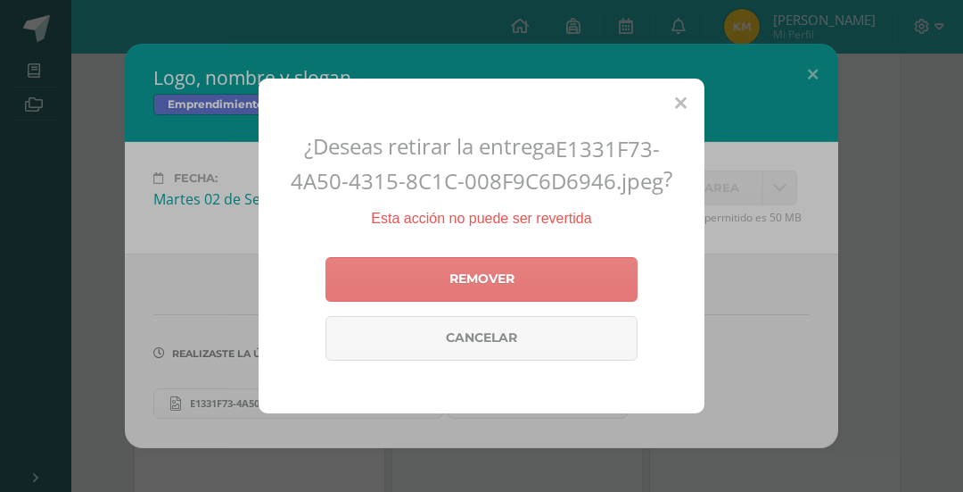
click at [487, 287] on link "Remover" at bounding box center [482, 279] width 312 height 45
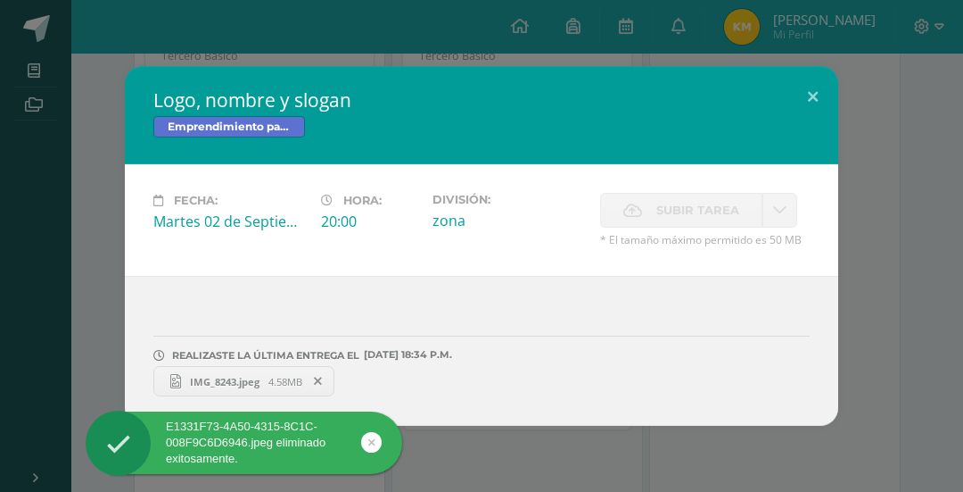
click at [322, 381] on icon at bounding box center [318, 381] width 8 height 12
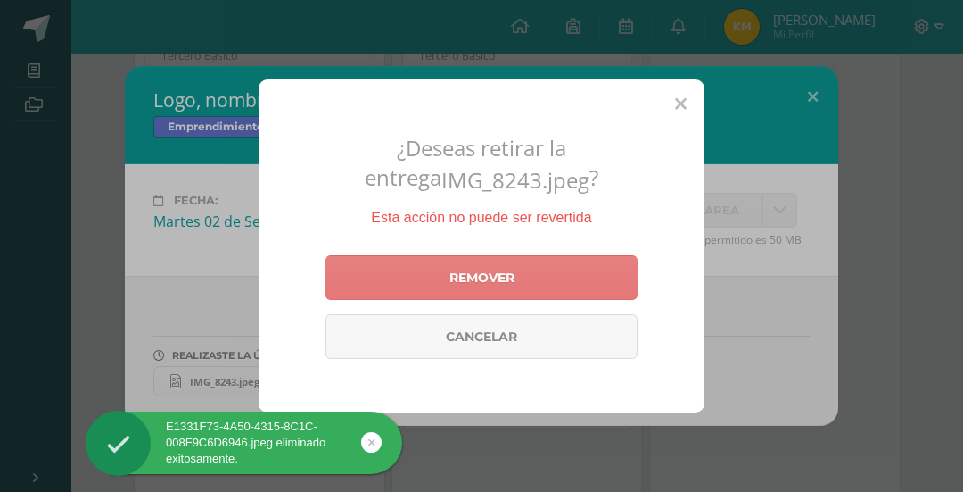
click at [430, 277] on link "Remover" at bounding box center [482, 277] width 312 height 45
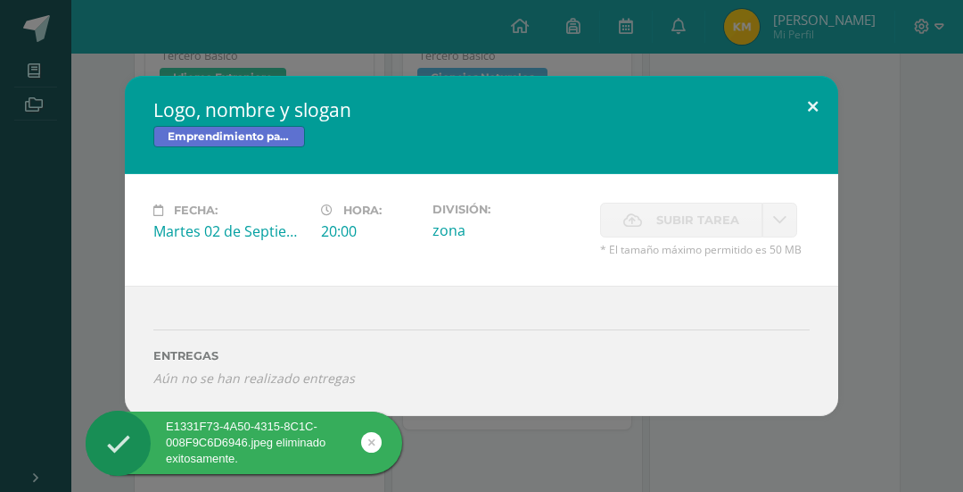
click at [811, 102] on button at bounding box center [813, 106] width 51 height 61
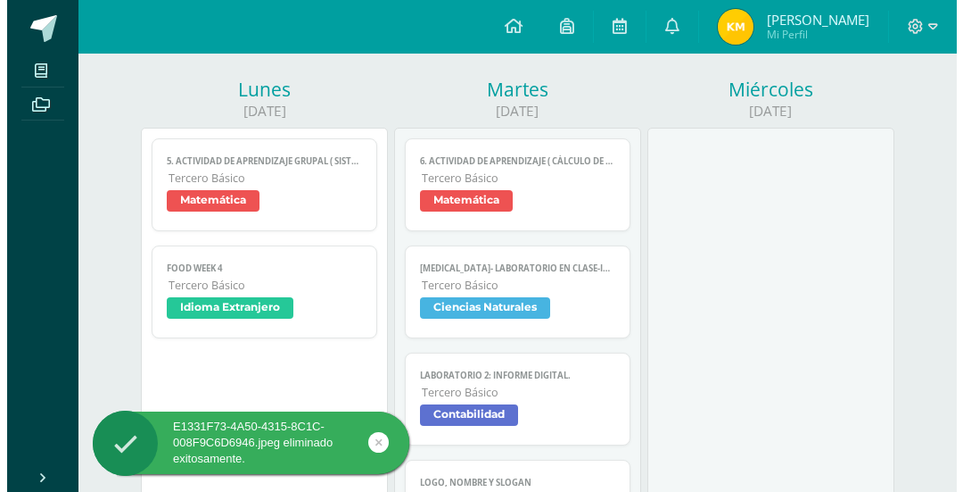
scroll to position [268, 0]
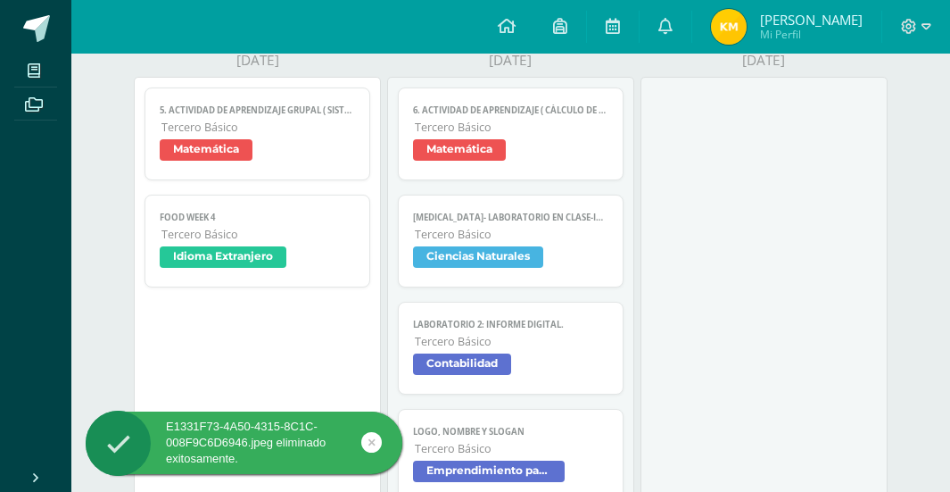
click at [285, 227] on span "Tercero Básico" at bounding box center [258, 234] width 194 height 15
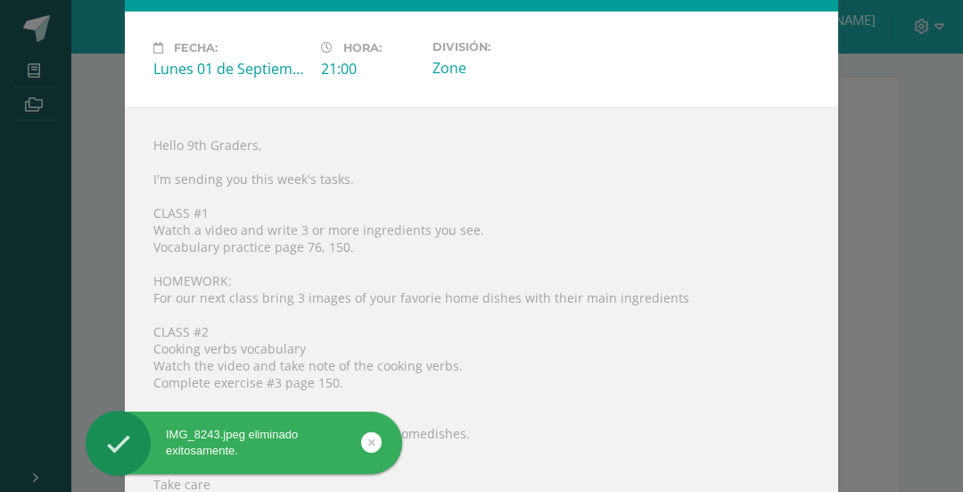
scroll to position [132, 0]
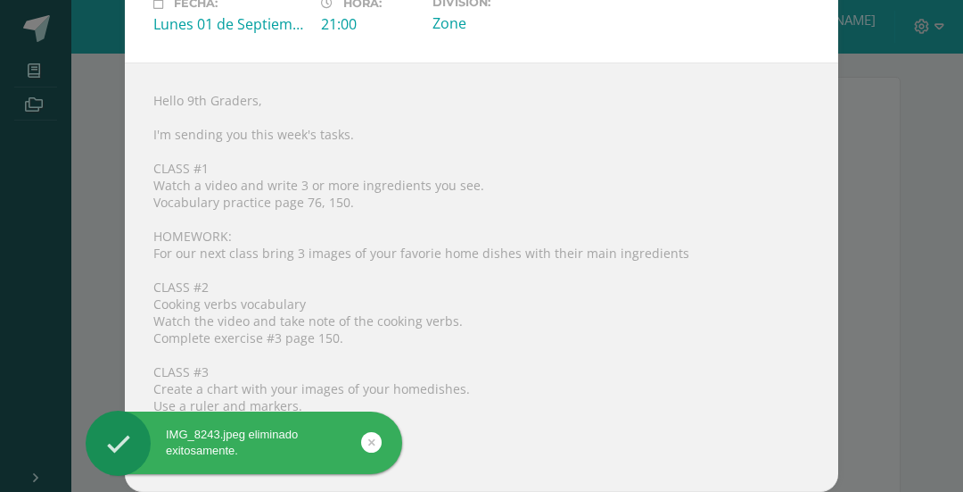
click at [862, 179] on div "Food week 4 Idioma Extranjero Fecha: Lunes 01 de Septiembre Hora: 21:00 Divisió…" at bounding box center [481, 180] width 949 height 623
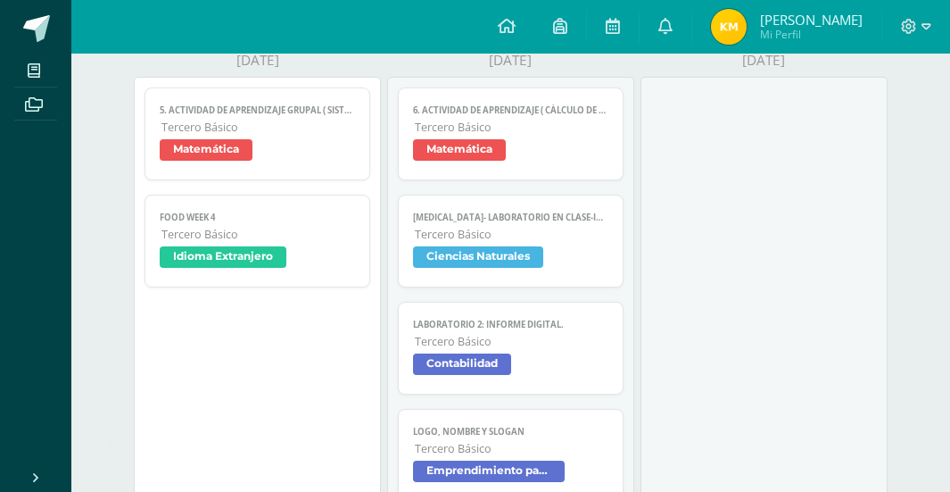
click at [459, 160] on span "Matemática" at bounding box center [459, 149] width 93 height 21
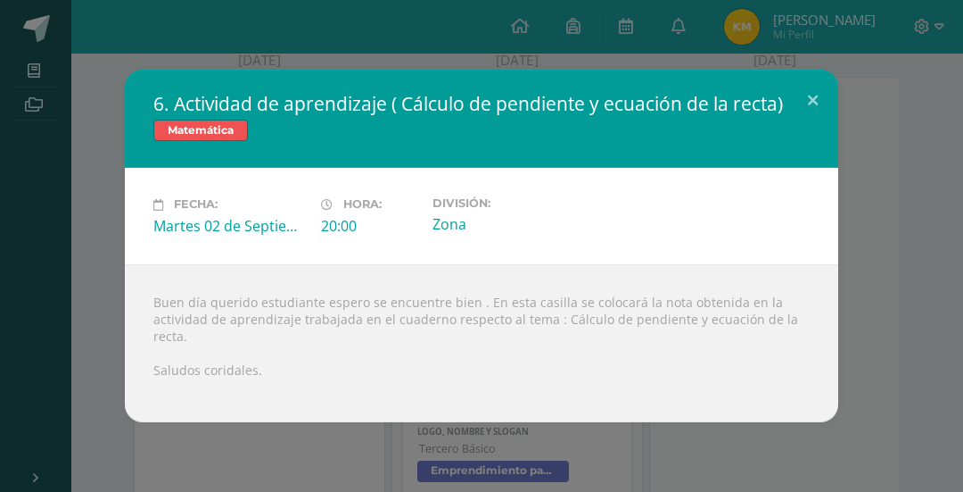
click at [915, 212] on div "6. Actividad de aprendizaje ( Cálculo de pendiente y ecuación de la recta) Mate…" at bounding box center [481, 245] width 949 height 351
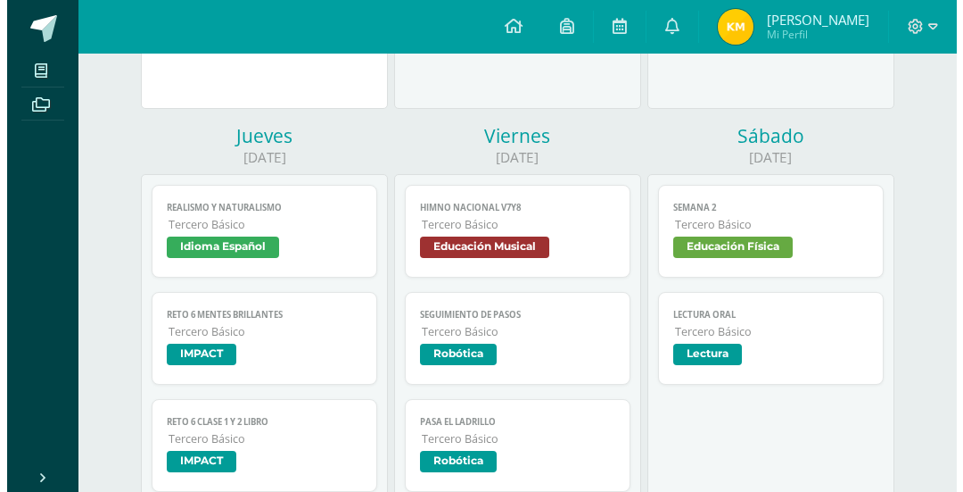
scroll to position [1070, 0]
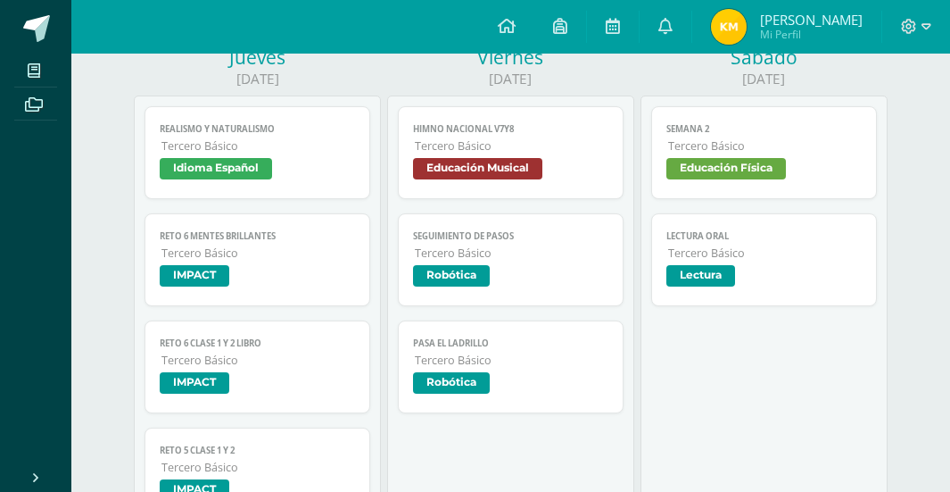
click at [515, 152] on span "Tercero Básico" at bounding box center [512, 145] width 194 height 15
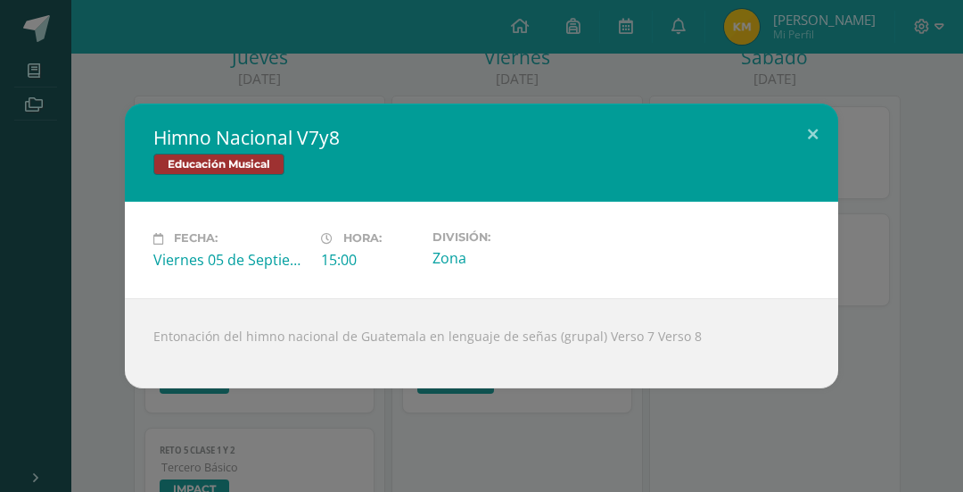
click at [949, 202] on div "Himno Nacional V7y8 Educación Musical Fecha: Viernes 05 de Septiembre Hora: 15:…" at bounding box center [481, 246] width 963 height 492
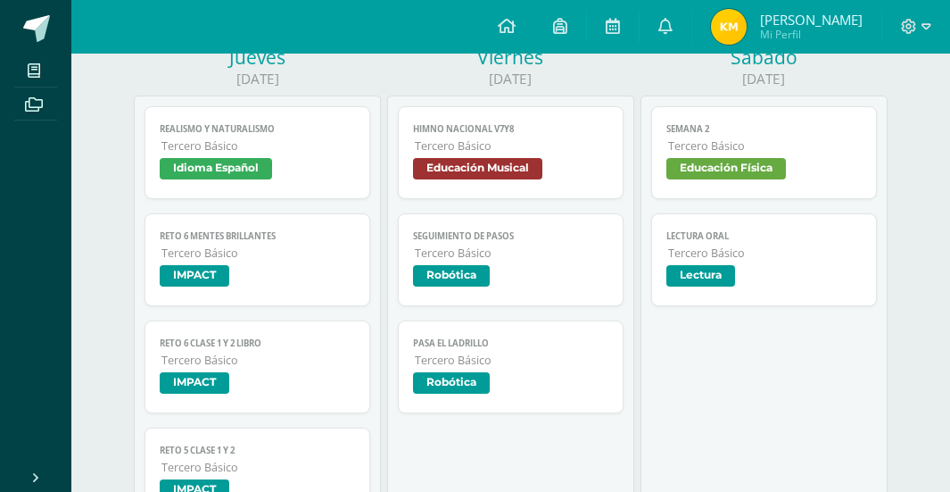
click at [461, 277] on span "Robótica" at bounding box center [451, 275] width 77 height 21
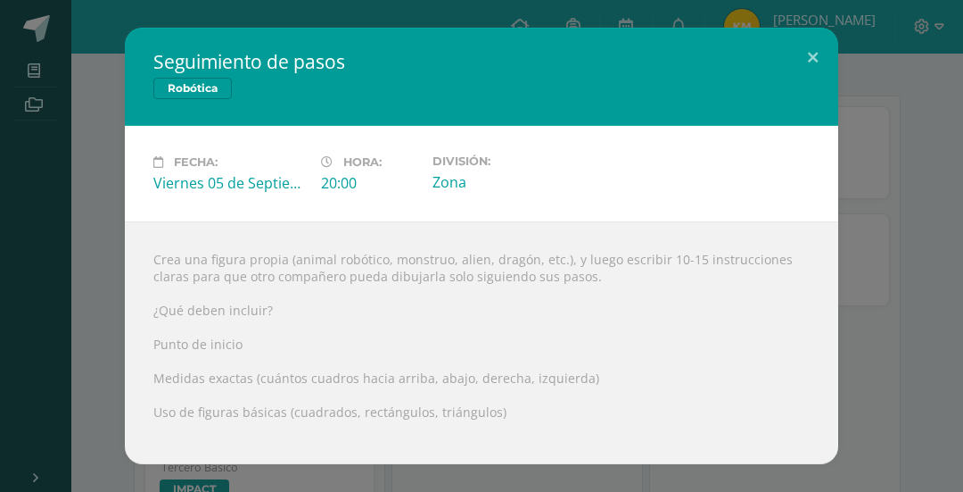
click at [114, 257] on div "Seguimiento de pasos Robótica Fecha: Viernes 05 de Septiembre Hora: 20:00 Divis…" at bounding box center [481, 246] width 949 height 436
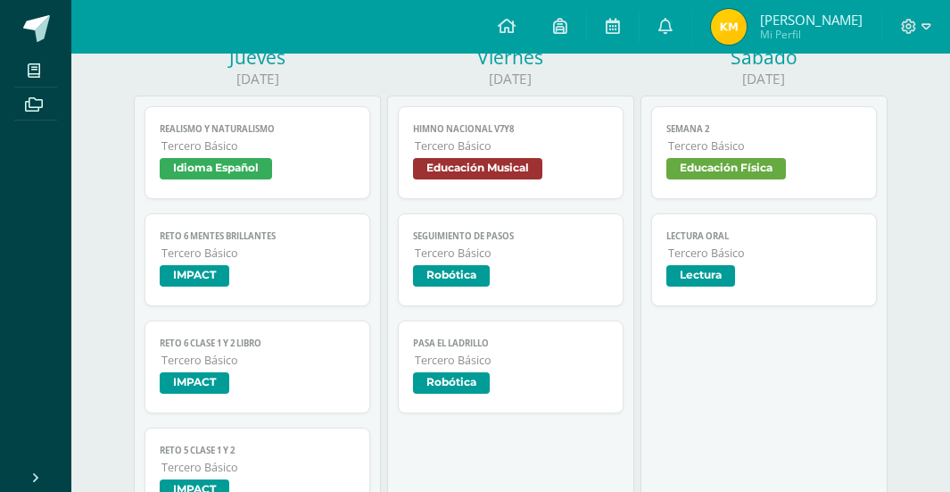
click at [290, 163] on span "Idioma Español" at bounding box center [257, 171] width 195 height 26
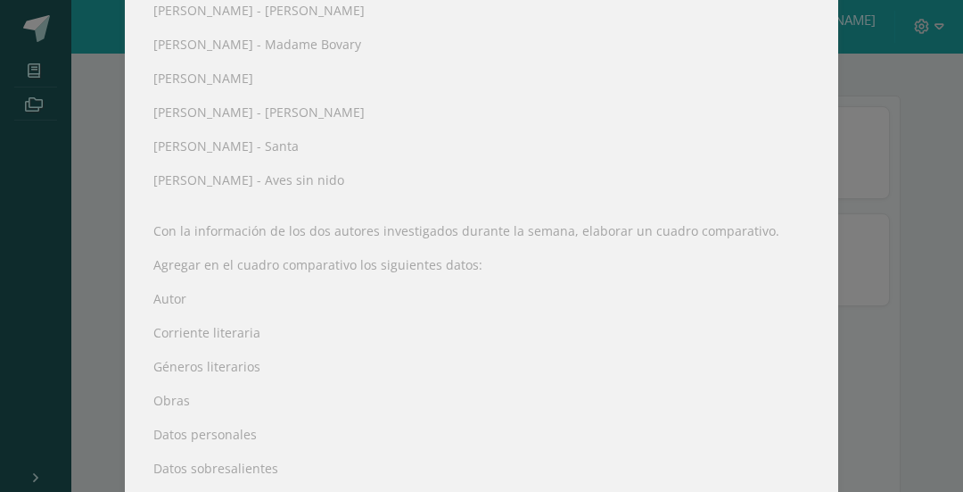
scroll to position [607, 0]
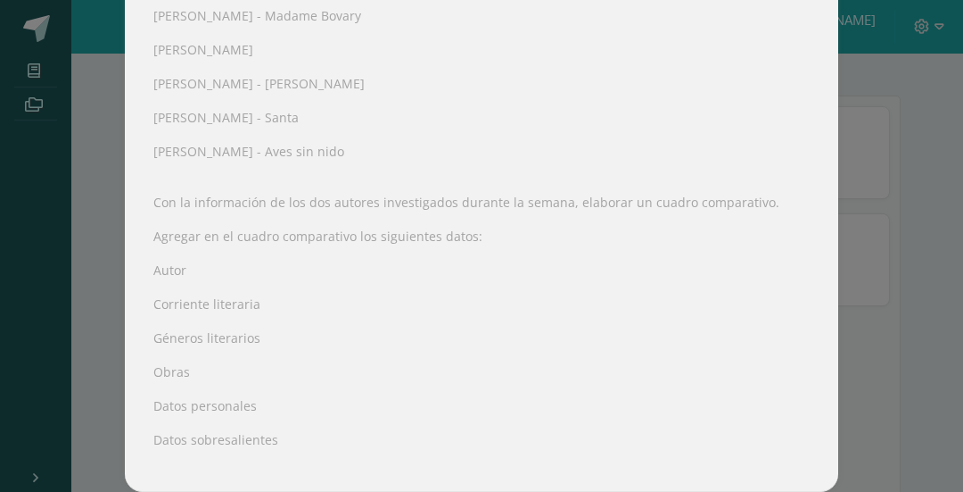
drag, startPoint x: 718, startPoint y: 236, endPoint x: 690, endPoint y: 237, distance: 28.6
click at [718, 236] on div "Investigar un autor del Realismo. Investigar a un autor de Naturalismo. Goethe …" at bounding box center [482, 40] width 714 height 904
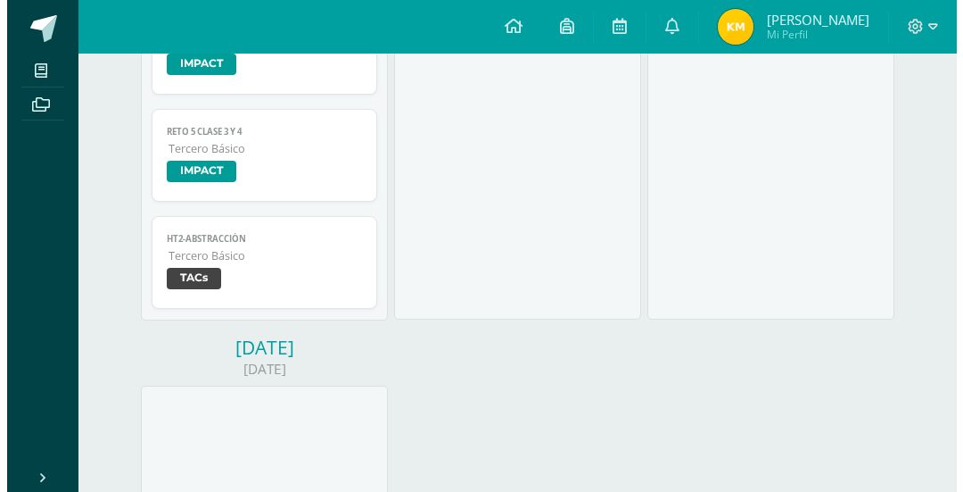
scroll to position [1606, 0]
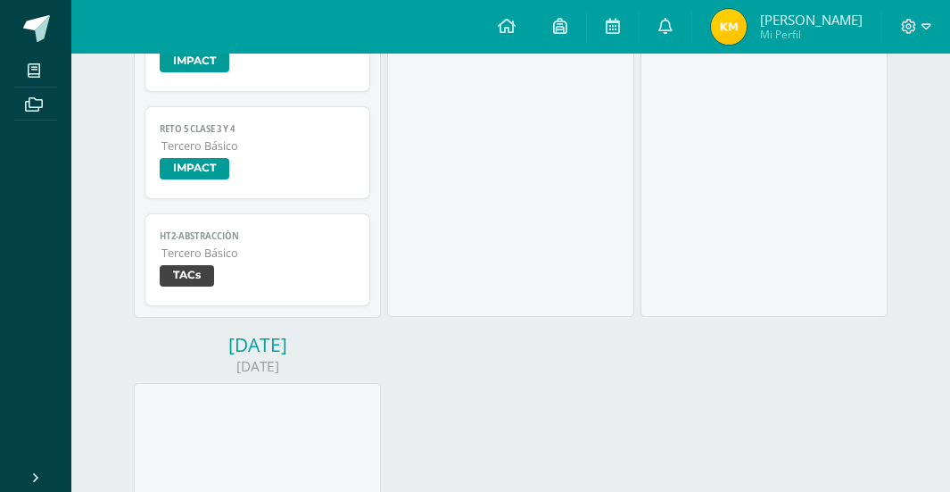
click at [274, 272] on span "TACs" at bounding box center [257, 278] width 195 height 26
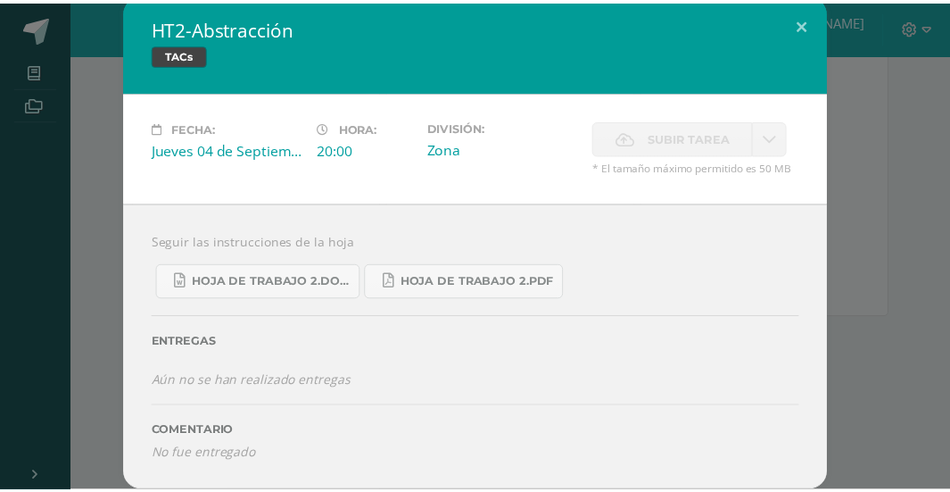
scroll to position [7, 0]
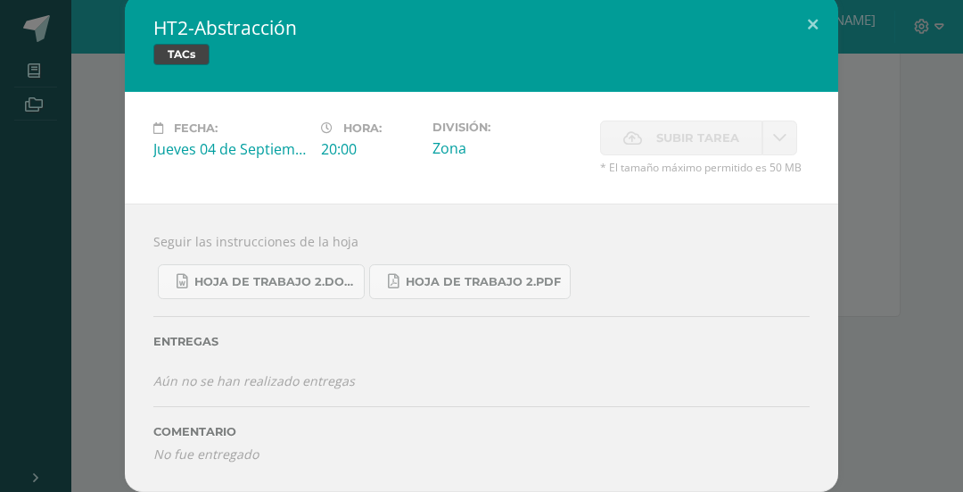
click at [903, 258] on div "HT2-Abstracción TACs Fecha: Jueves 04 de Septiembre Hora: 20:00 División: Zona …" at bounding box center [481, 243] width 949 height 498
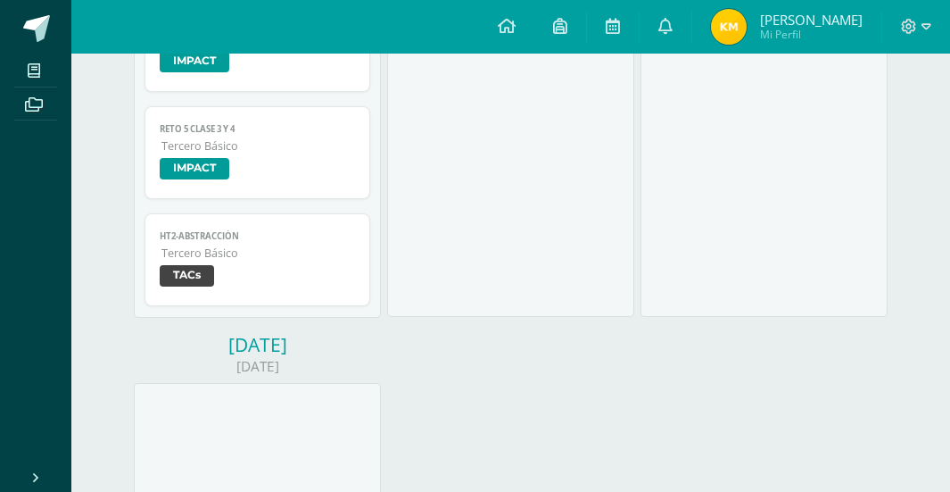
drag, startPoint x: 744, startPoint y: 64, endPoint x: 740, endPoint y: -86, distance: 149.9
click at [756, 2] on link "Kaori Nicole Mi Perfil" at bounding box center [786, 27] width 189 height 54
click at [747, 33] on img at bounding box center [729, 27] width 36 height 36
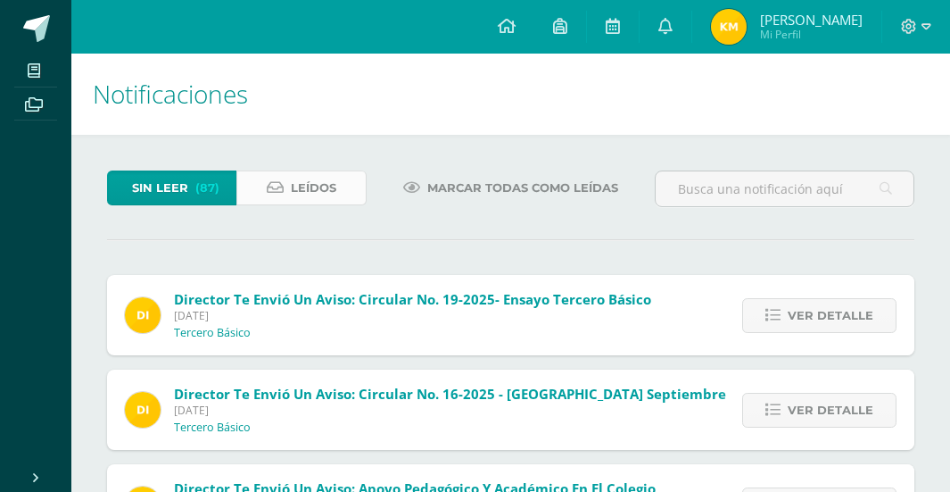
click at [336, 183] on span "Leídos" at bounding box center [313, 187] width 45 height 33
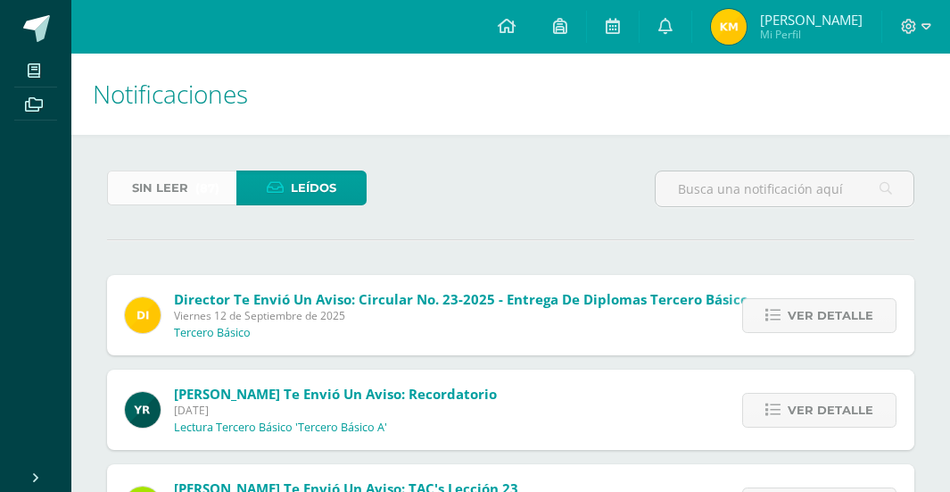
click at [132, 202] on link "Sin leer (87)" at bounding box center [171, 187] width 129 height 35
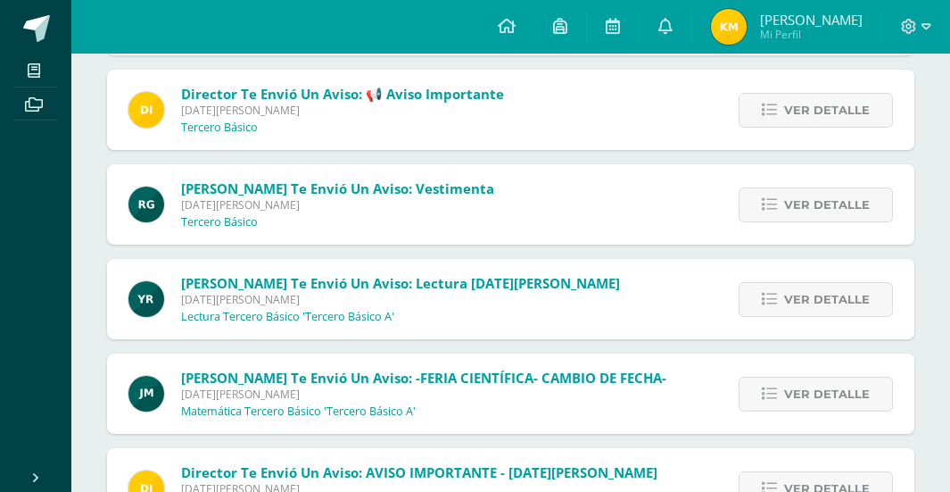
scroll to position [1727, 0]
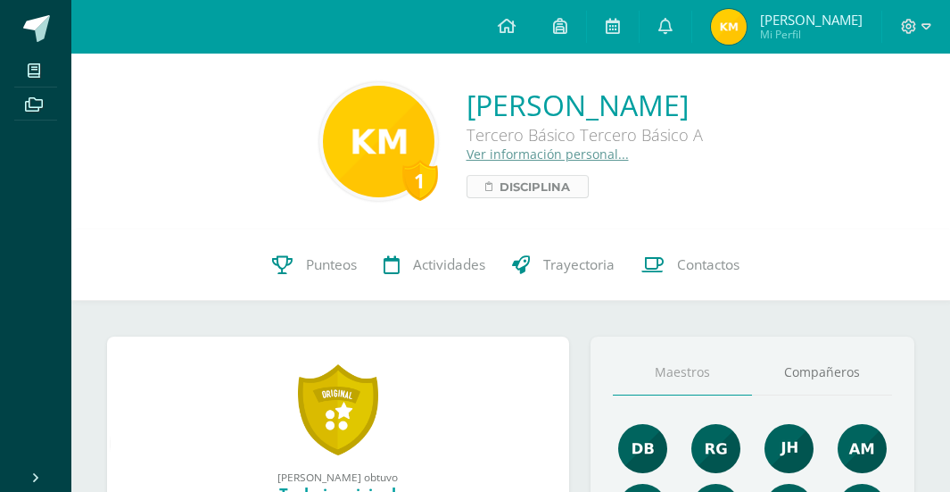
click at [467, 186] on link "Disciplina" at bounding box center [528, 186] width 122 height 23
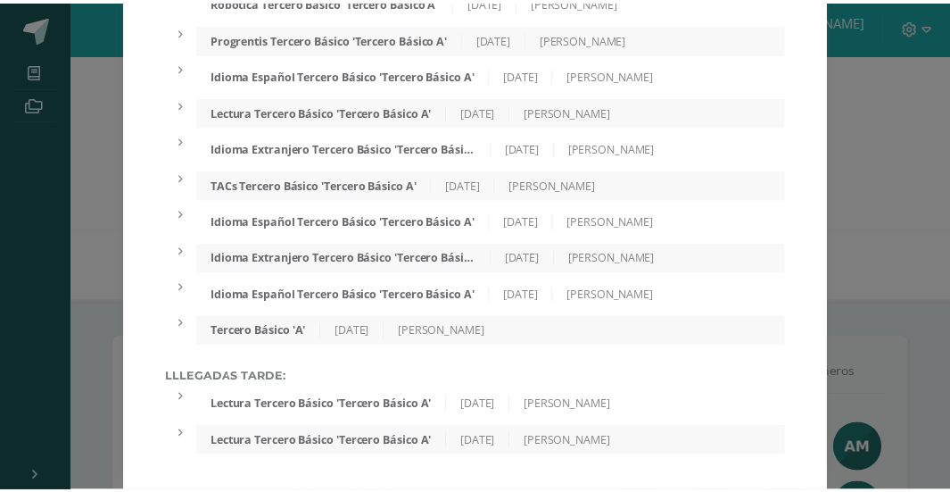
scroll to position [1575, 0]
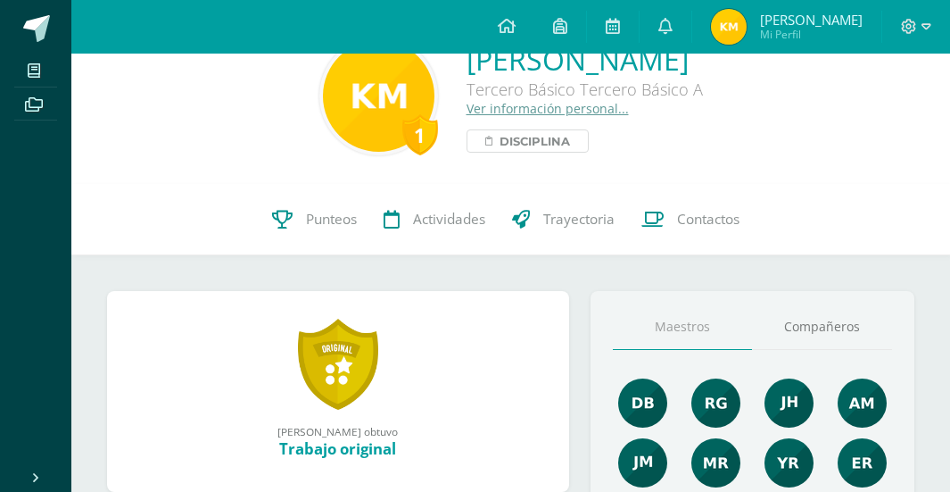
scroll to position [178, 0]
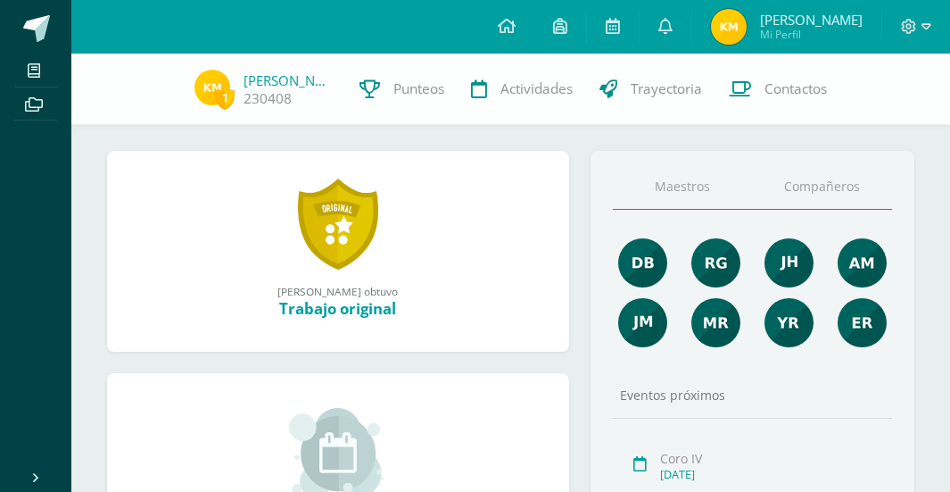
click at [813, 190] on link "Compañeros" at bounding box center [822, 186] width 140 height 45
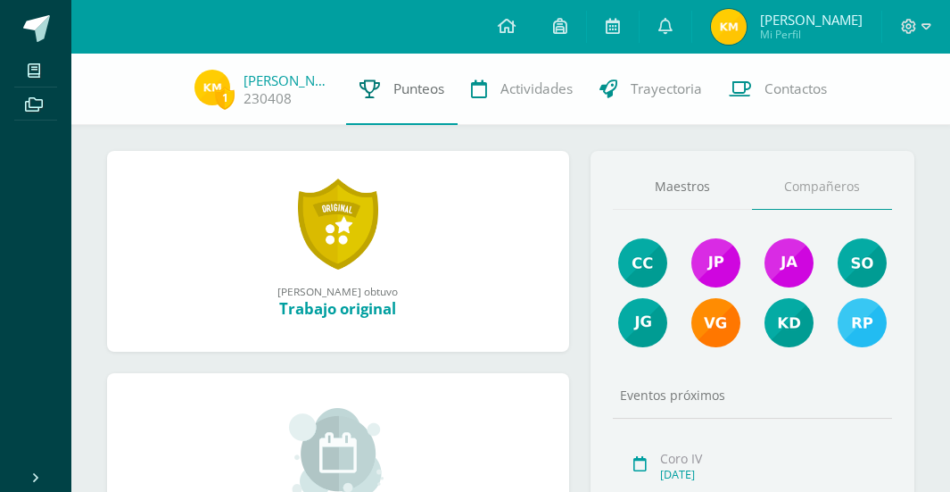
click at [434, 73] on link "Punteos" at bounding box center [402, 89] width 112 height 71
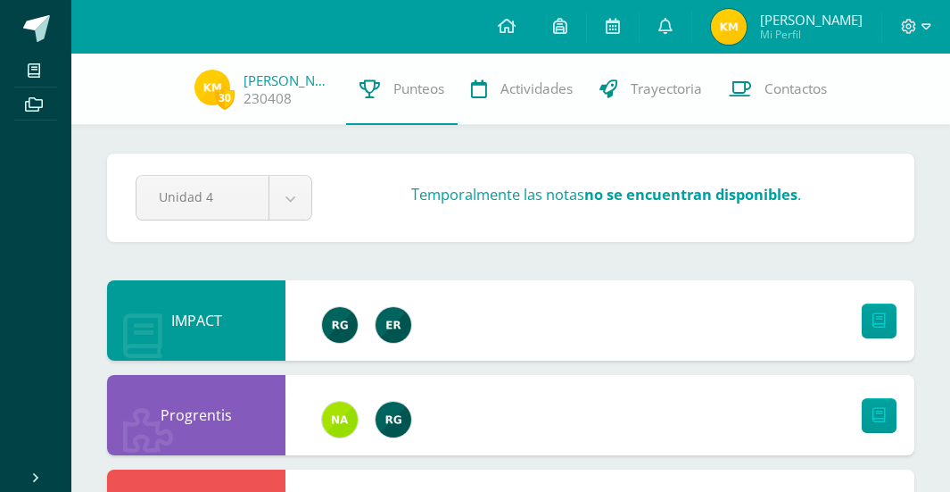
drag, startPoint x: 0, startPoint y: 0, endPoint x: 754, endPoint y: 27, distance: 754.3
click at [747, 27] on img at bounding box center [729, 27] width 36 height 36
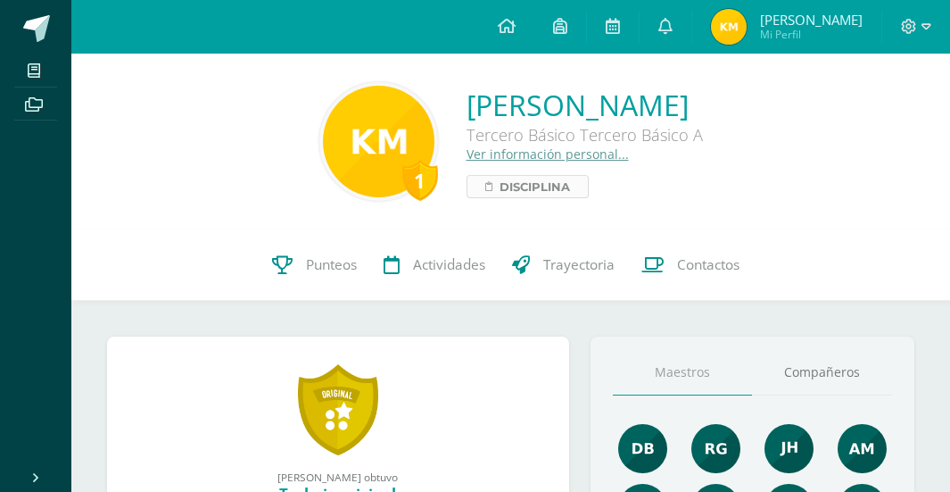
click at [500, 176] on span "Disciplina" at bounding box center [535, 186] width 70 height 21
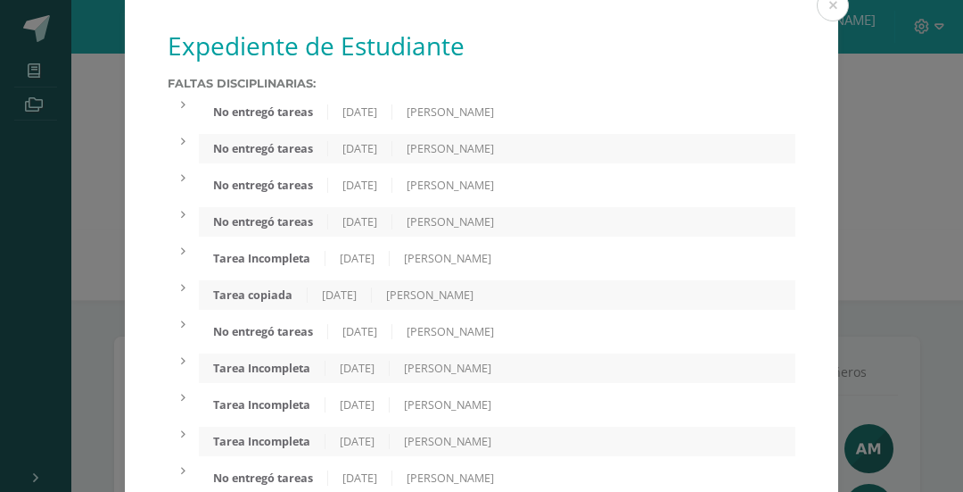
click at [741, 167] on div "Faltas Disciplinarias: No entregó tareas [DATE] [PERSON_NAME] Buenos días señor…" at bounding box center [482, 431] width 628 height 708
